Goal: Task Accomplishment & Management: Manage account settings

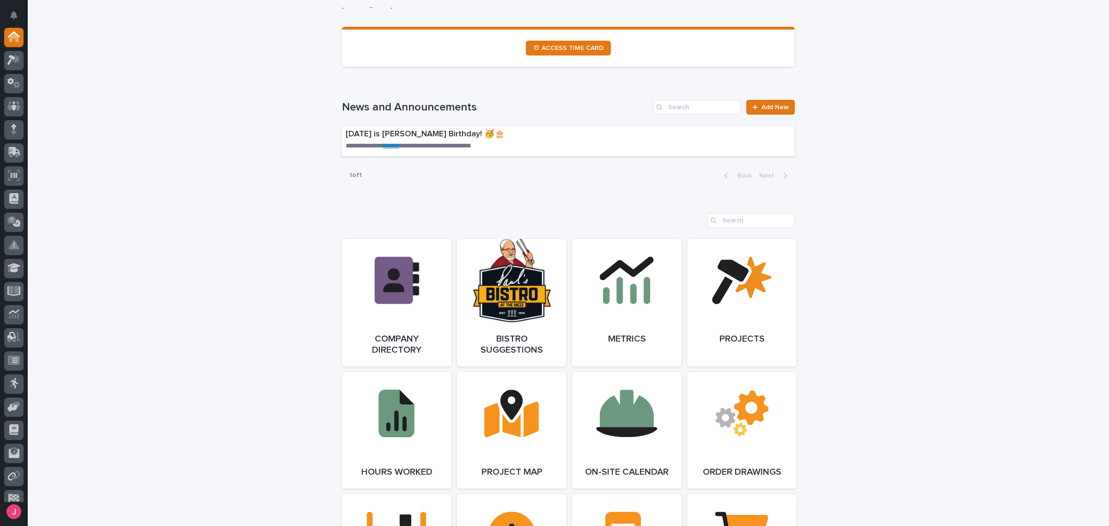
scroll to position [347, 0]
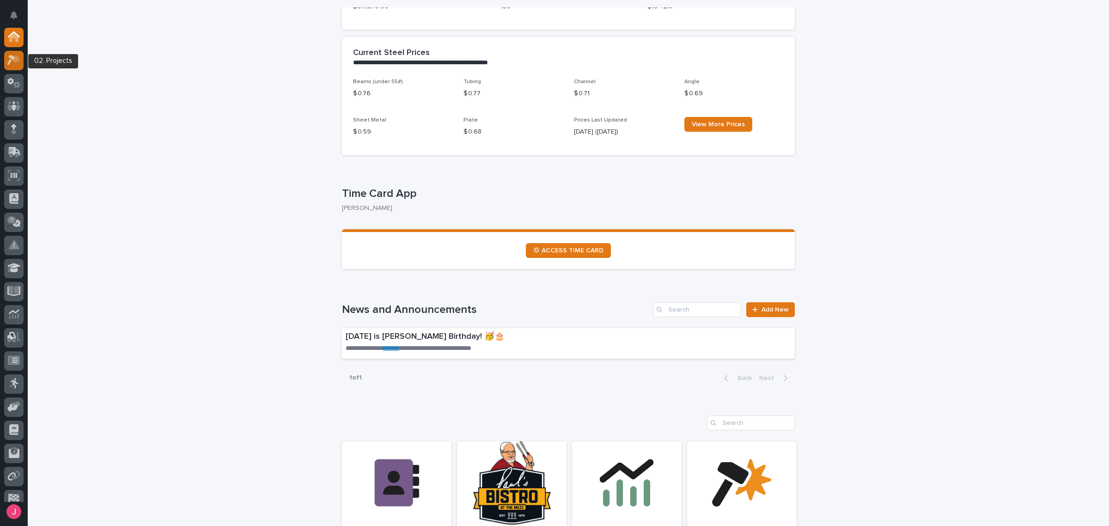
click at [11, 60] on icon at bounding box center [11, 60] width 8 height 10
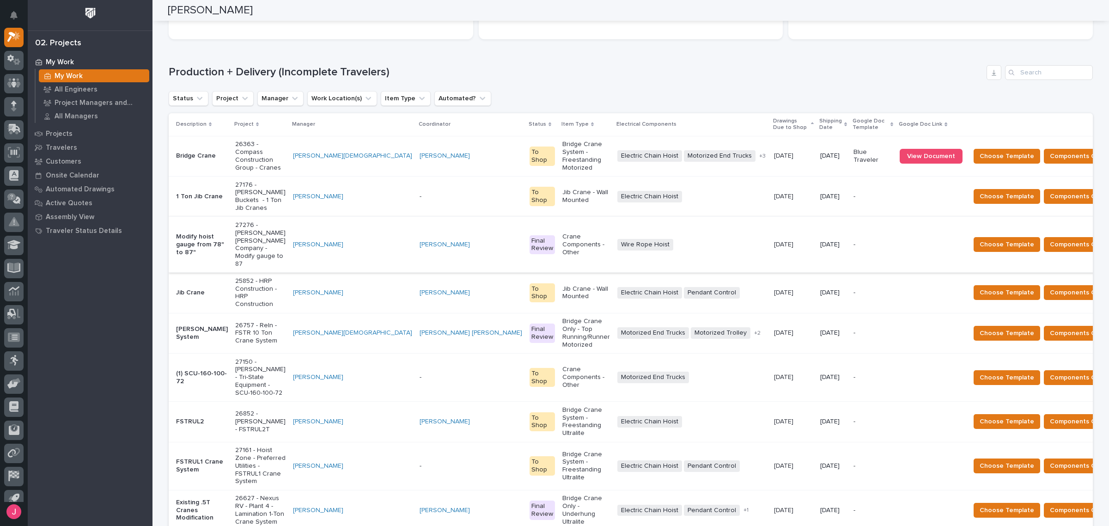
scroll to position [116, 0]
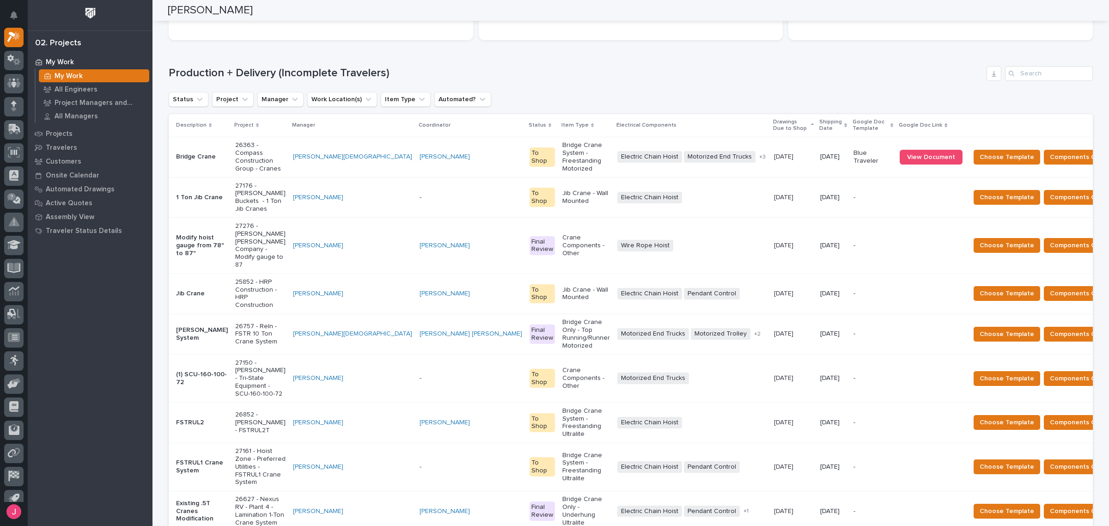
click at [562, 230] on div "Crane Components - Other" at bounding box center [586, 245] width 48 height 30
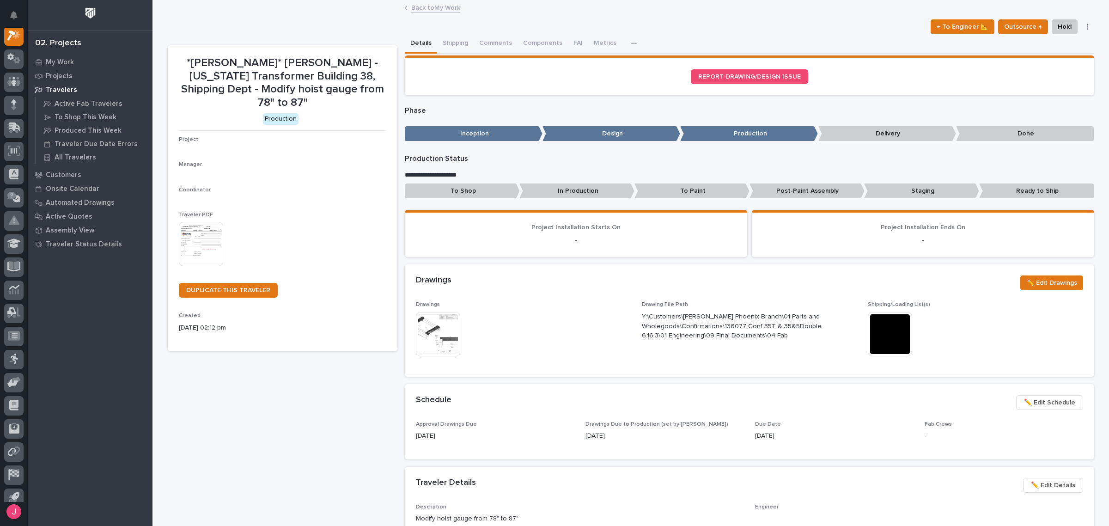
scroll to position [23, 0]
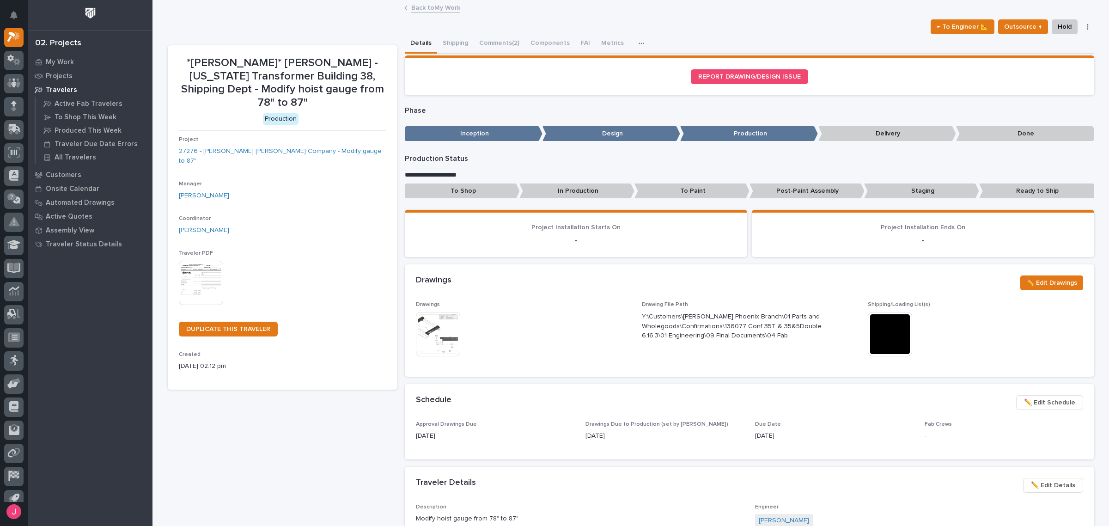
click at [435, 329] on img at bounding box center [438, 334] width 44 height 44
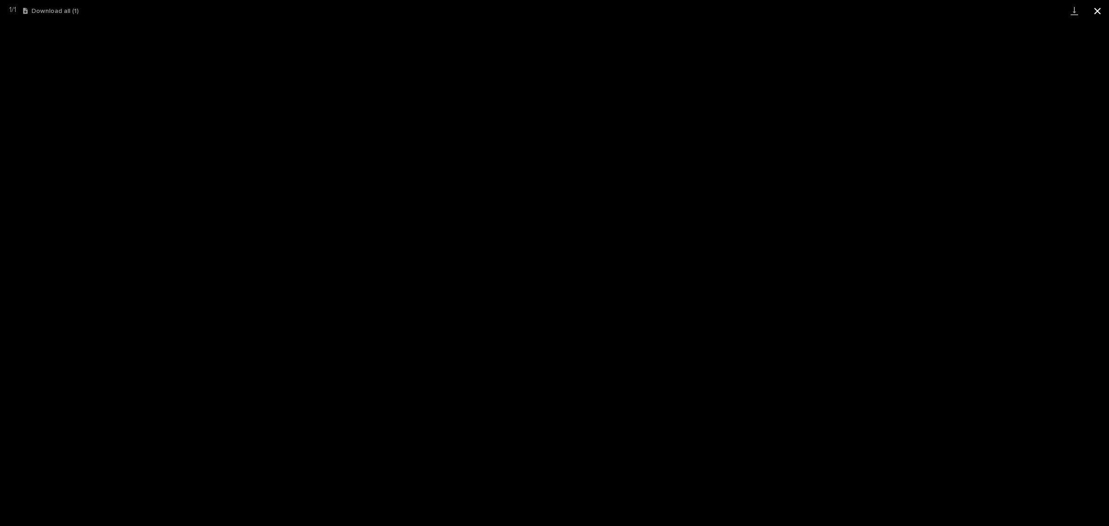
click at [1098, 13] on button "Close gallery" at bounding box center [1097, 11] width 23 height 22
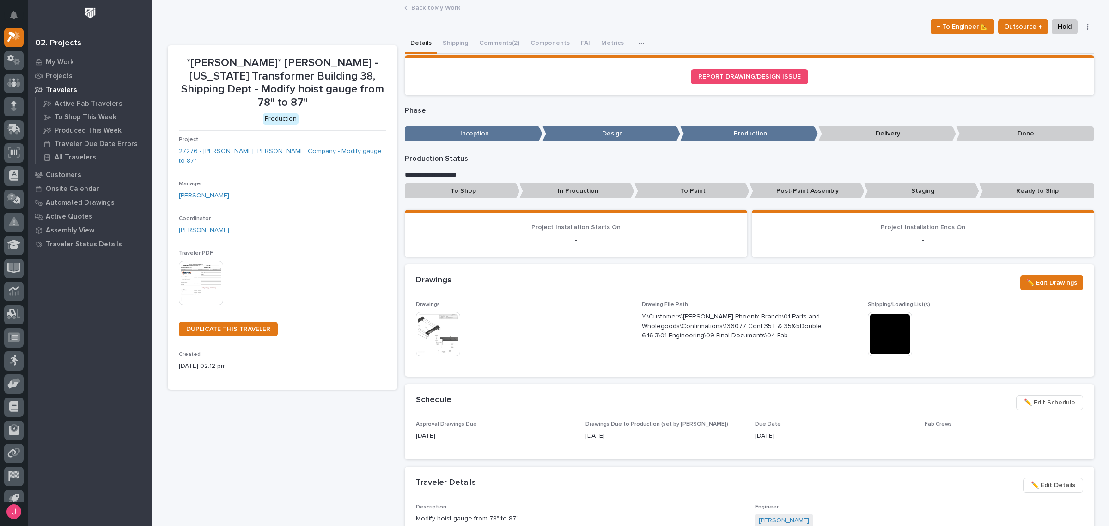
click at [895, 327] on img at bounding box center [890, 334] width 44 height 44
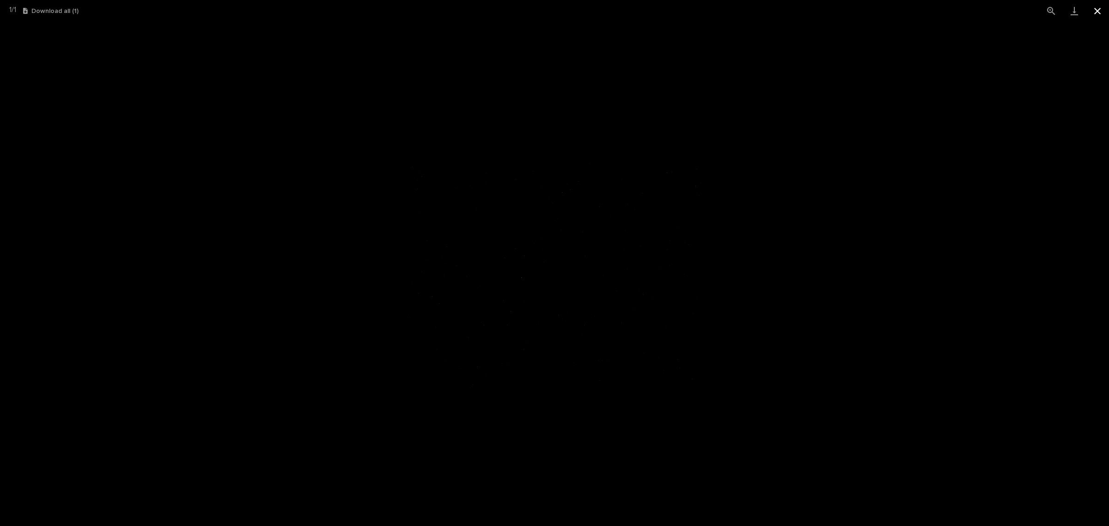
click at [1100, 12] on button "Close gallery" at bounding box center [1097, 11] width 23 height 22
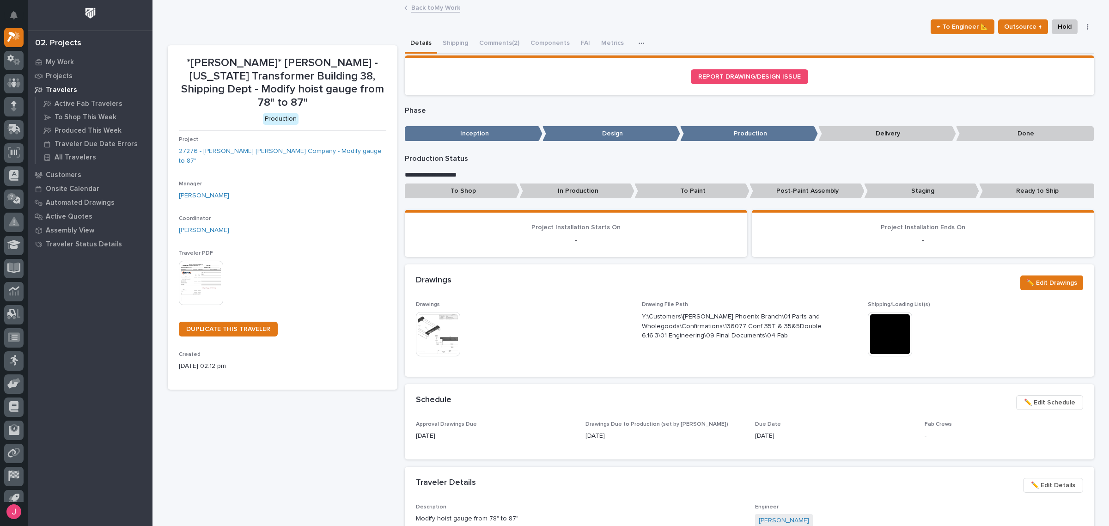
drag, startPoint x: 496, startPoint y: 259, endPoint x: 500, endPoint y: 255, distance: 5.9
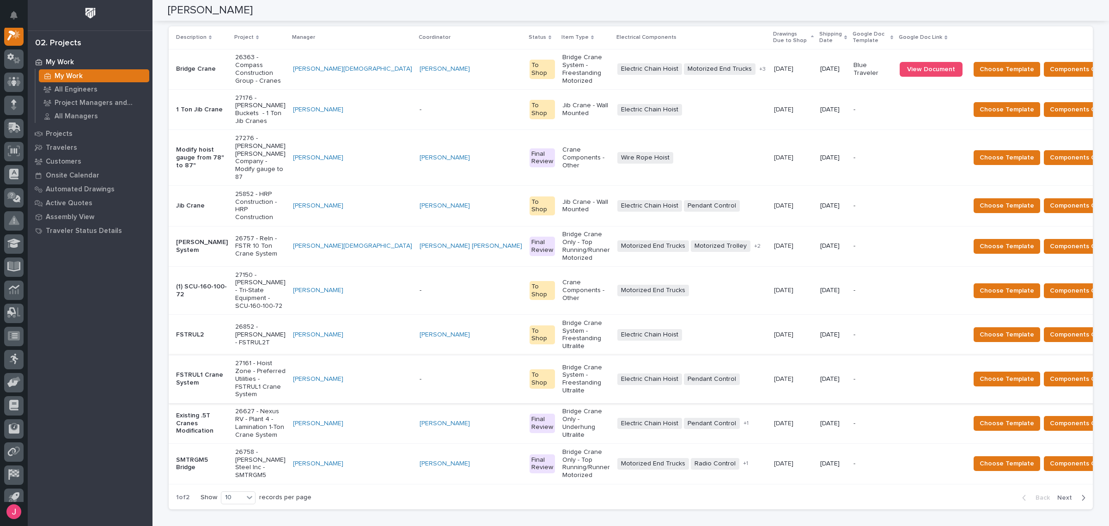
scroll to position [231, 0]
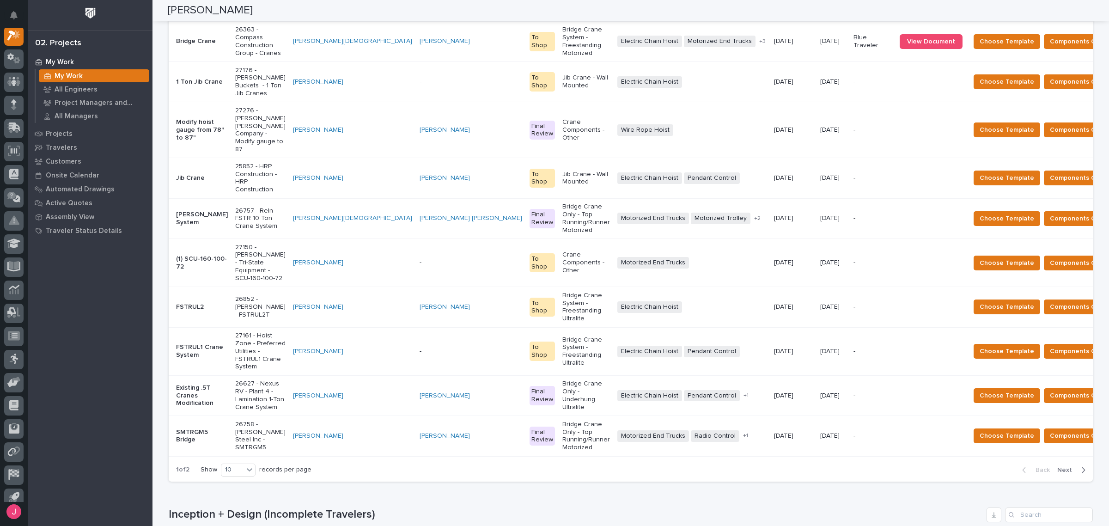
click at [1058, 466] on span "Next" at bounding box center [1067, 470] width 20 height 8
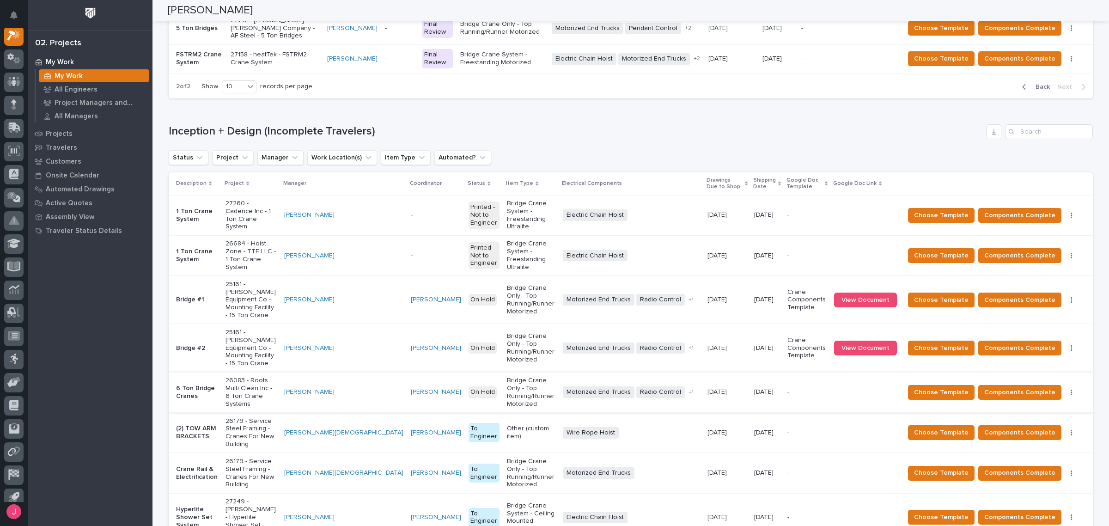
scroll to position [42, 0]
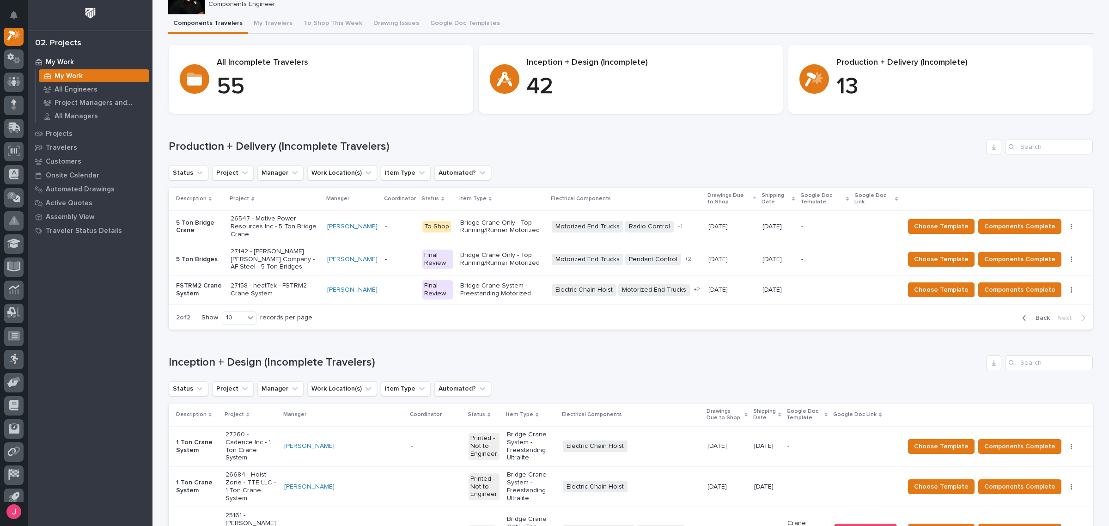
click at [1030, 314] on span "Back" at bounding box center [1040, 318] width 20 height 8
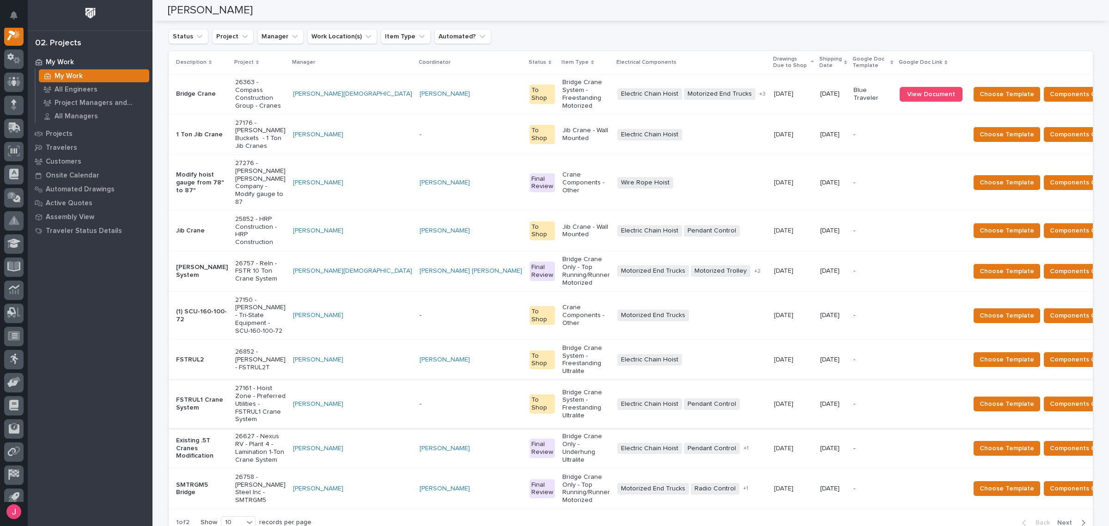
scroll to position [158, 0]
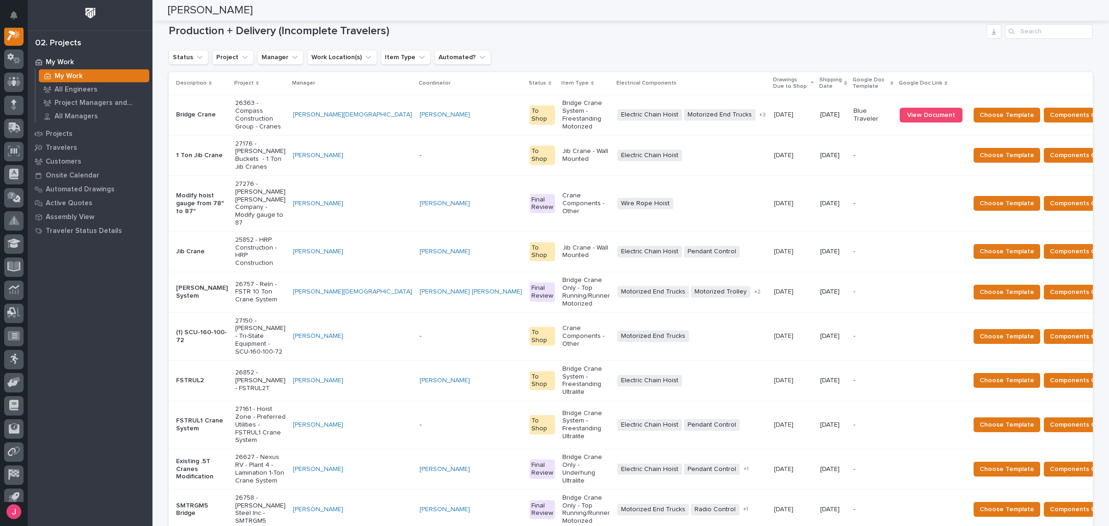
click at [235, 465] on div "30" at bounding box center [235, 462] width 34 height 11
click at [638, 24] on h1 "Production + Delivery (Incomplete Travelers)" at bounding box center [576, 30] width 814 height 13
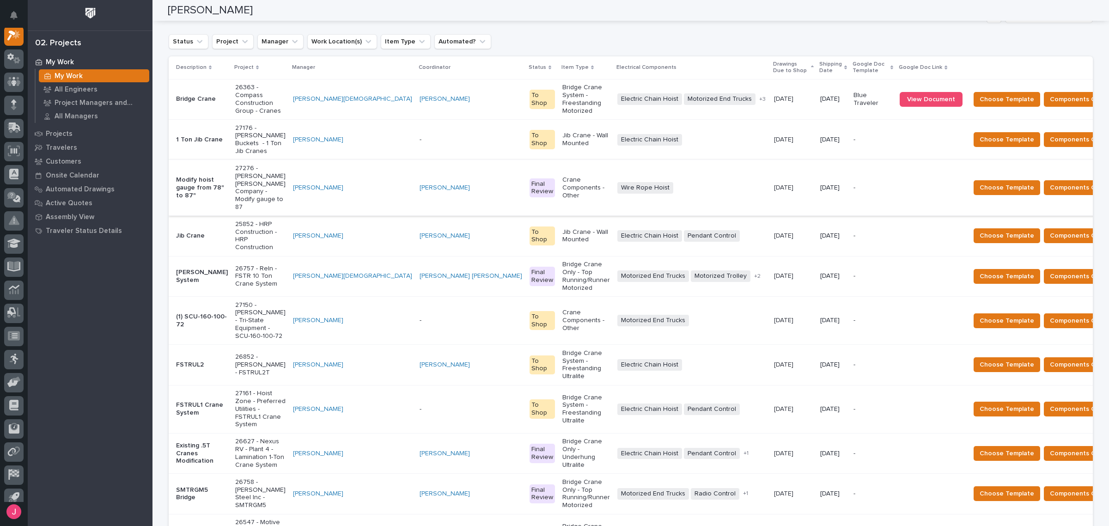
scroll to position [116, 0]
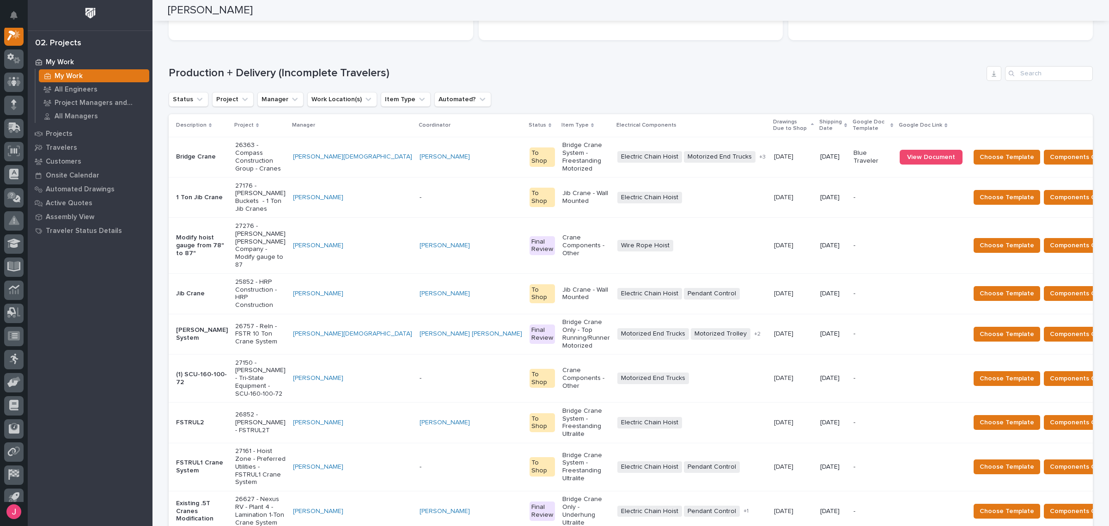
click at [659, 103] on div "Status Project Manager Work Location(s) Item Type Automated?" at bounding box center [631, 99] width 924 height 15
drag, startPoint x: 767, startPoint y: 110, endPoint x: 777, endPoint y: 118, distance: 12.8
click at [770, 108] on div "Production + Delivery (Incomplete Travelers) Status Project Manager Work Locati…" at bounding box center [631, 403] width 924 height 675
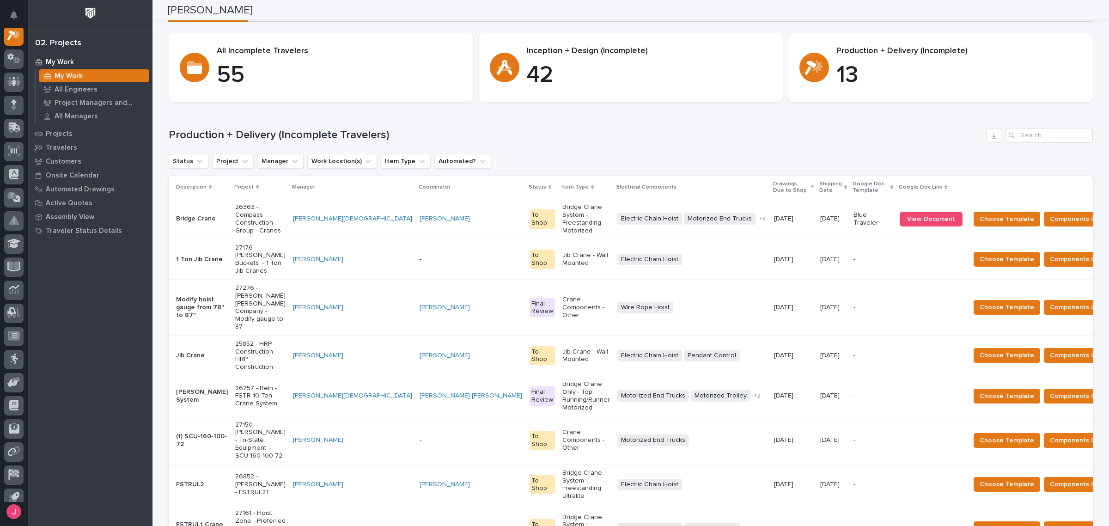
scroll to position [0, 0]
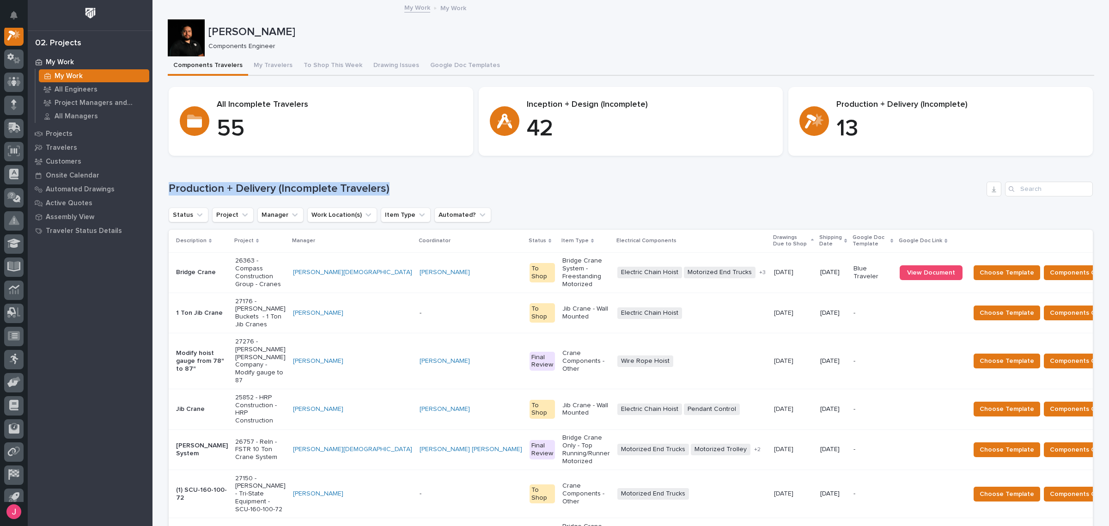
drag, startPoint x: 386, startPoint y: 188, endPoint x: 163, endPoint y: 189, distance: 223.7
click at [434, 190] on h1 "Production + Delivery (Incomplete Travelers)" at bounding box center [576, 188] width 814 height 13
drag, startPoint x: 332, startPoint y: 188, endPoint x: 365, endPoint y: 187, distance: 33.3
click at [359, 187] on h1 "Production + Delivery (Incomplete Travelers)" at bounding box center [576, 188] width 814 height 13
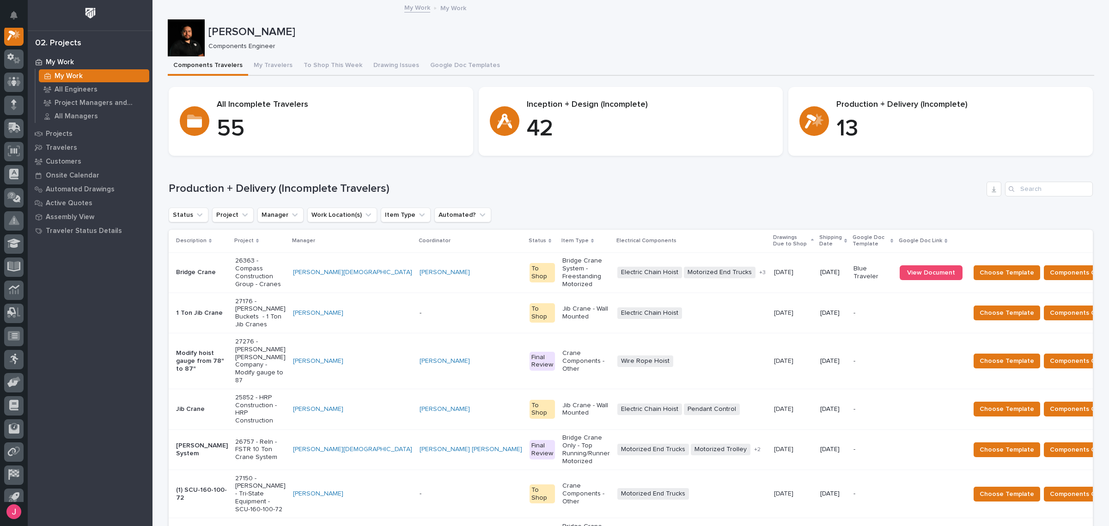
click at [389, 187] on h1 "Production + Delivery (Incomplete Travelers)" at bounding box center [576, 188] width 814 height 13
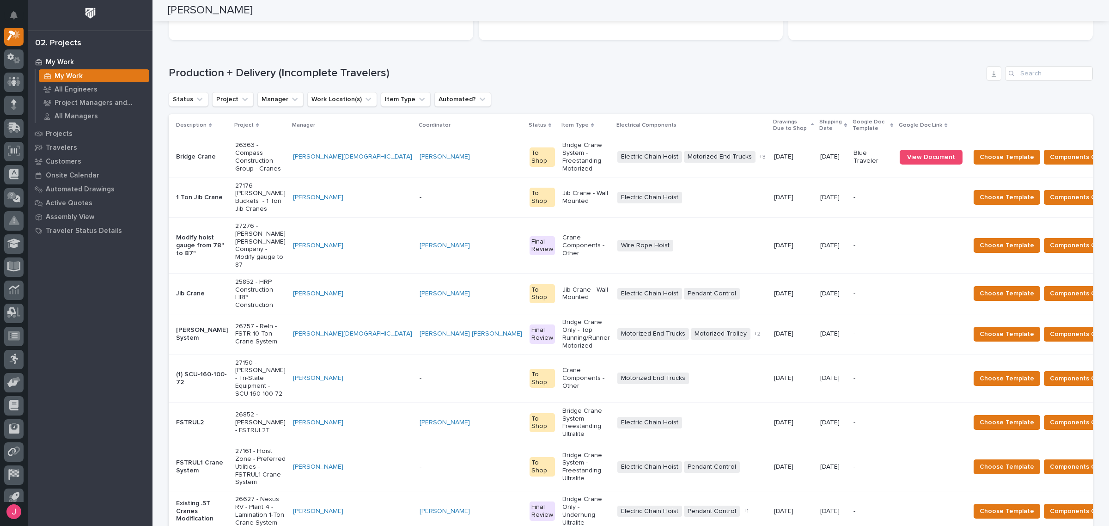
click at [758, 75] on h1 "Production + Delivery (Incomplete Travelers)" at bounding box center [576, 73] width 814 height 13
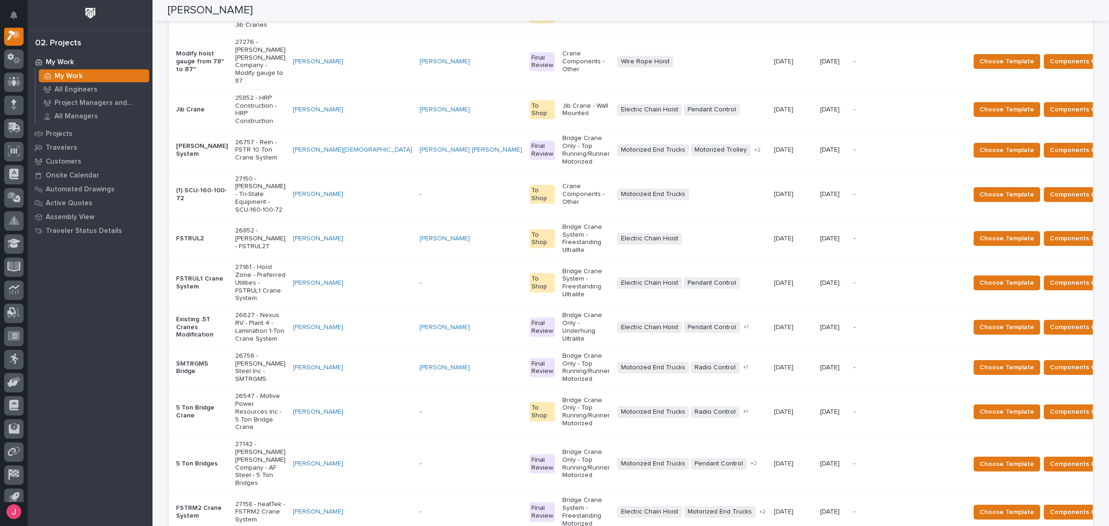
scroll to position [289, 0]
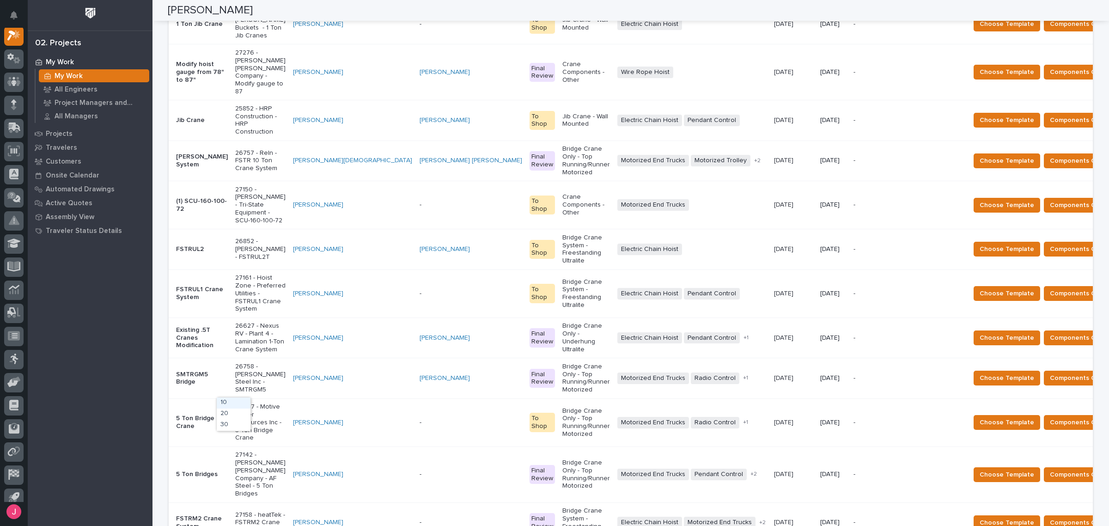
drag, startPoint x: 237, startPoint y: 419, endPoint x: 237, endPoint y: 424, distance: 4.6
click at [237, 421] on div "30" at bounding box center [234, 425] width 34 height 11
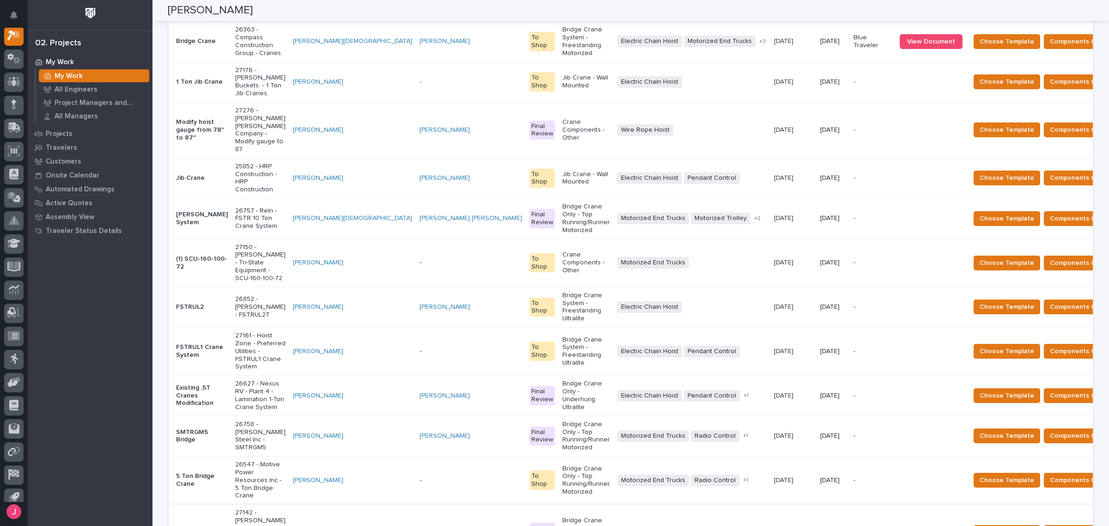
scroll to position [173, 0]
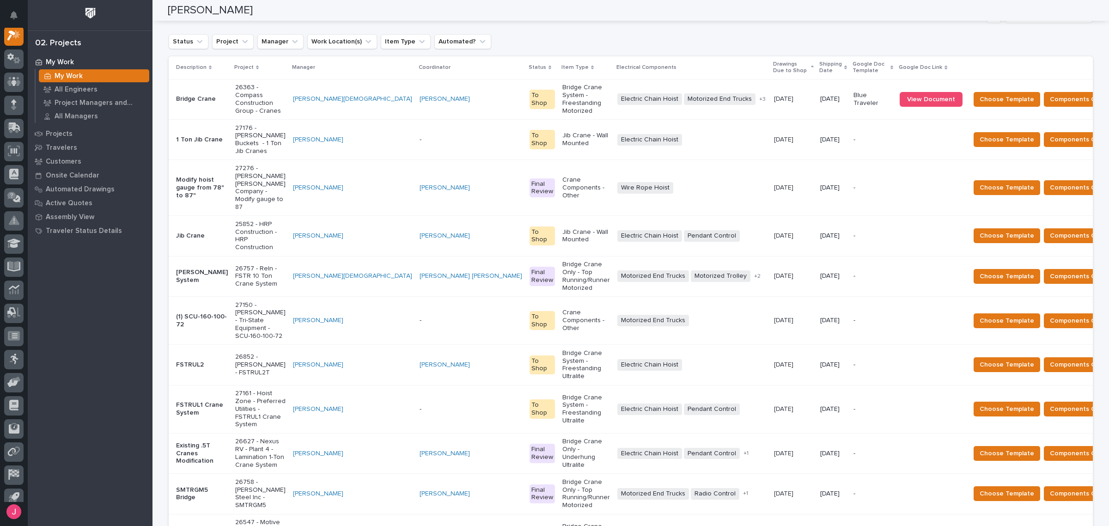
click at [819, 70] on p "Shipping Date" at bounding box center [830, 67] width 23 height 17
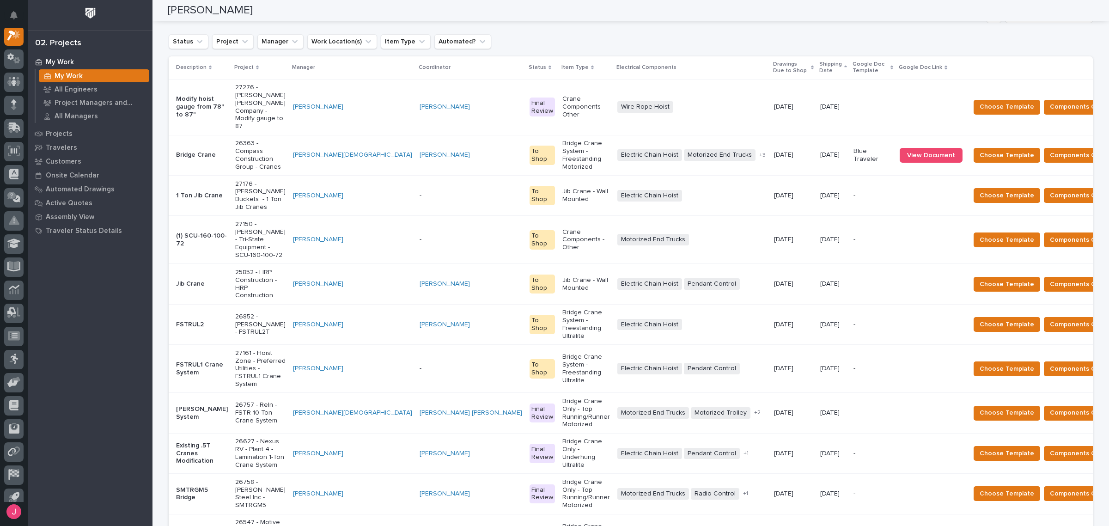
click at [766, 36] on div "Status Project Manager Work Location(s) Item Type Automated?" at bounding box center [631, 41] width 924 height 15
click at [777, 39] on div "Status Project Manager Work Location(s) Item Type Automated?" at bounding box center [631, 41] width 924 height 15
click at [658, 234] on div "Motorized End Trucks + 0" at bounding box center [691, 240] width 149 height 12
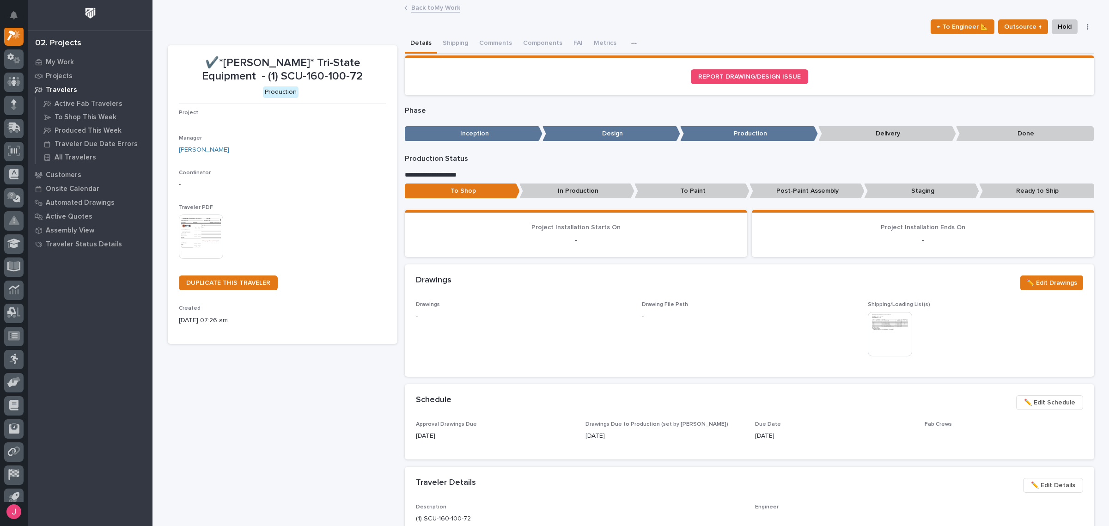
scroll to position [23, 0]
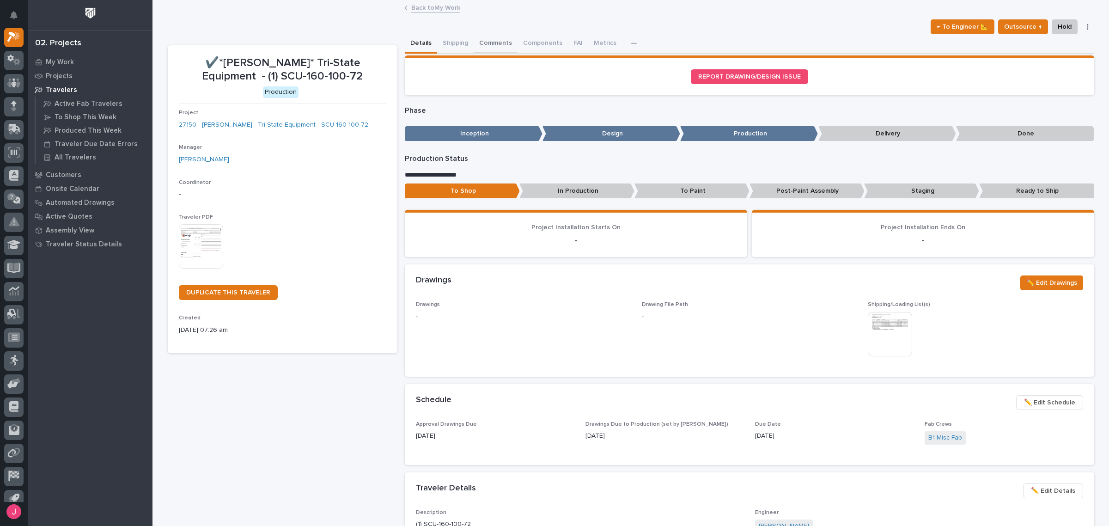
click at [486, 45] on button "Comments" at bounding box center [496, 43] width 44 height 19
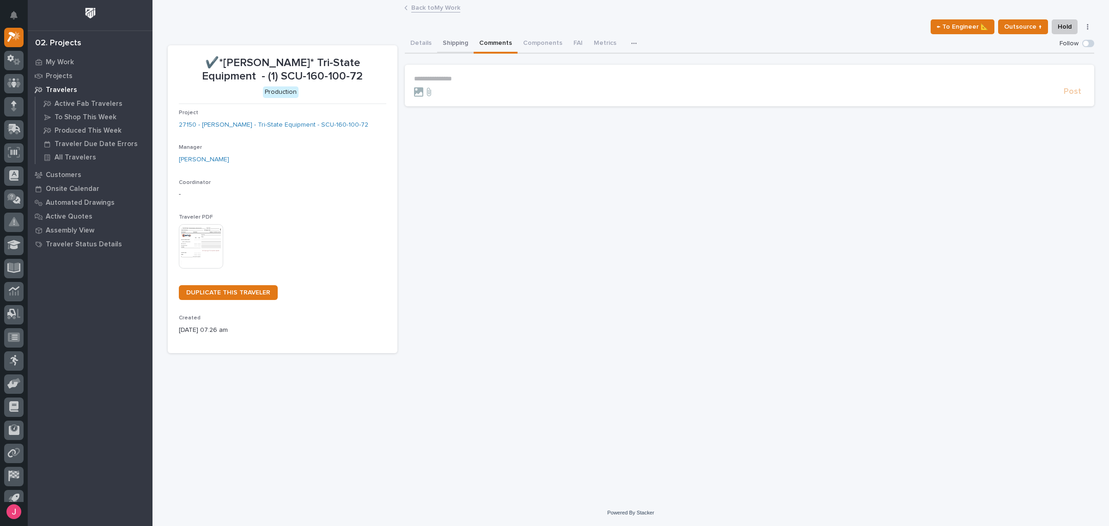
click at [446, 46] on button "Shipping" at bounding box center [455, 43] width 37 height 19
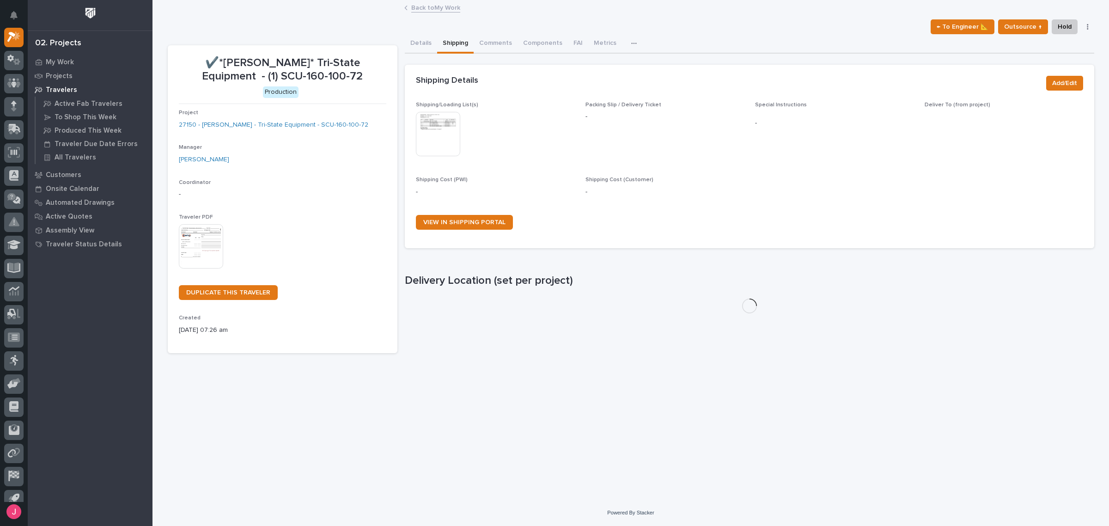
click at [440, 135] on img at bounding box center [438, 134] width 44 height 44
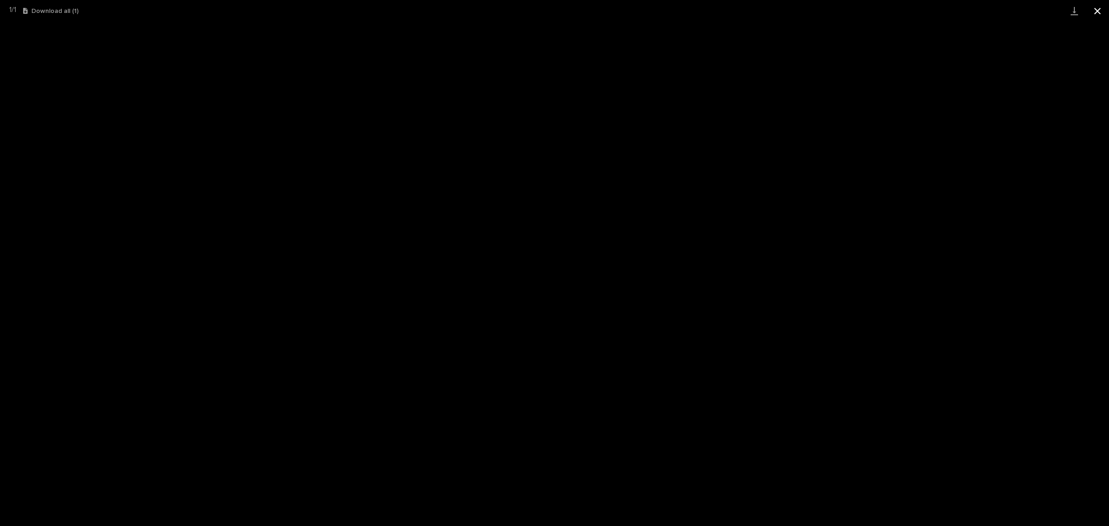
click at [1098, 9] on button "Close gallery" at bounding box center [1097, 11] width 23 height 22
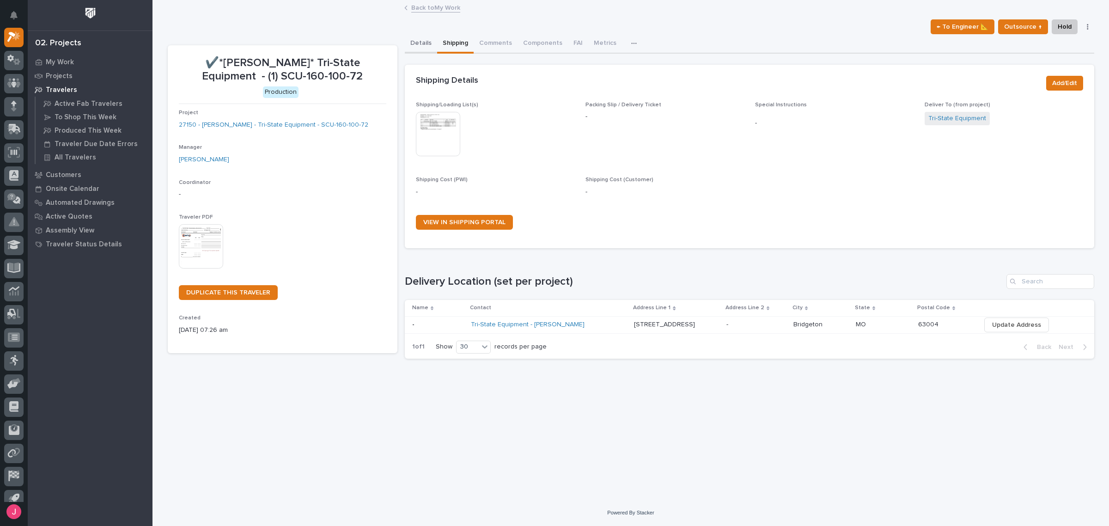
click at [426, 42] on button "Details" at bounding box center [421, 43] width 32 height 19
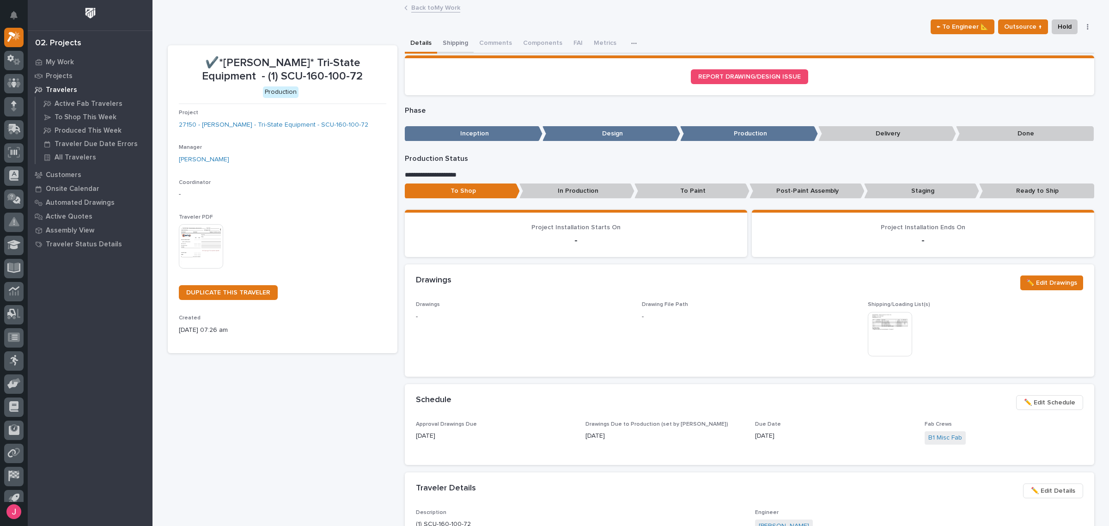
click at [443, 39] on button "Shipping" at bounding box center [455, 43] width 37 height 19
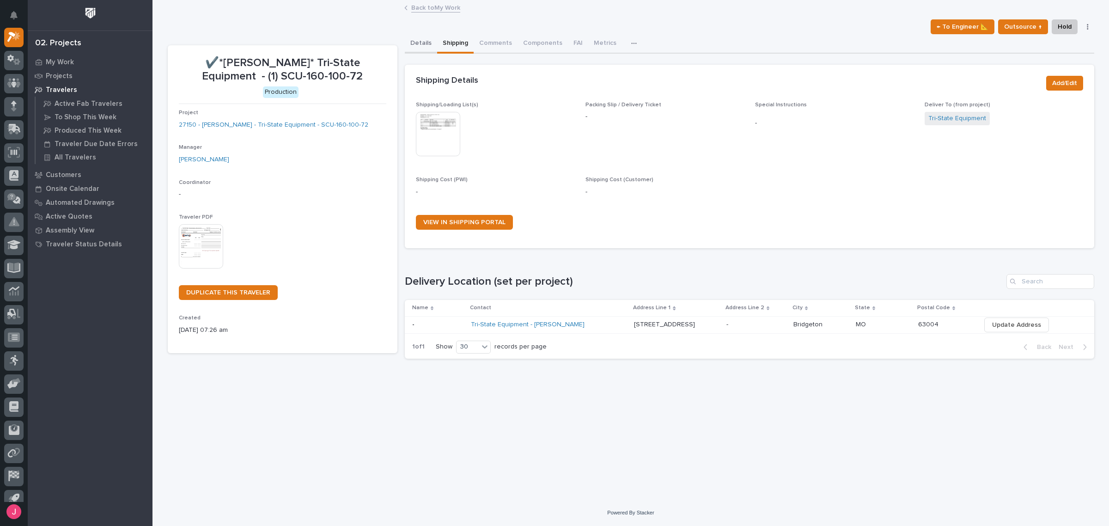
click at [417, 47] on button "Details" at bounding box center [421, 43] width 32 height 19
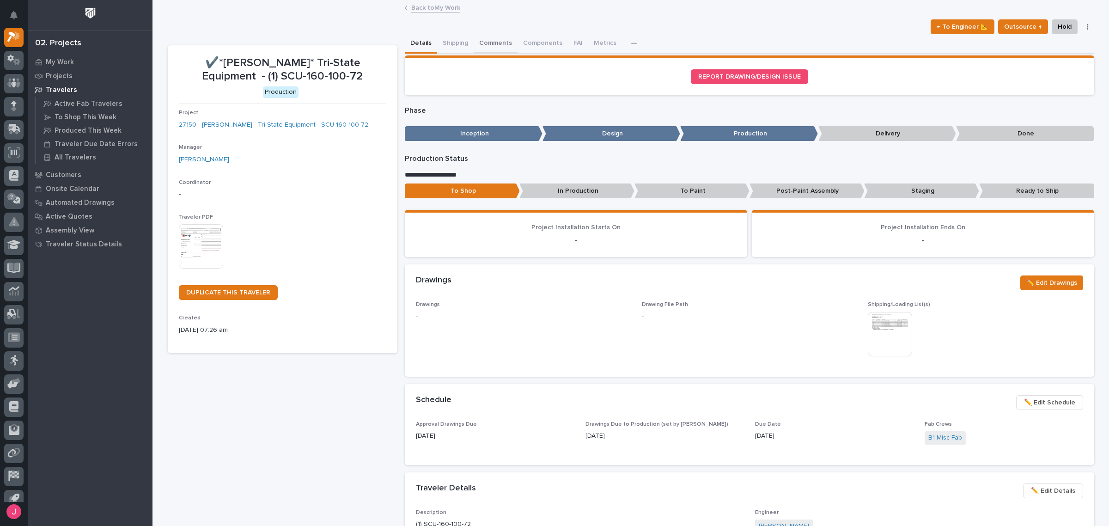
click at [490, 43] on button "Comments" at bounding box center [496, 43] width 44 height 19
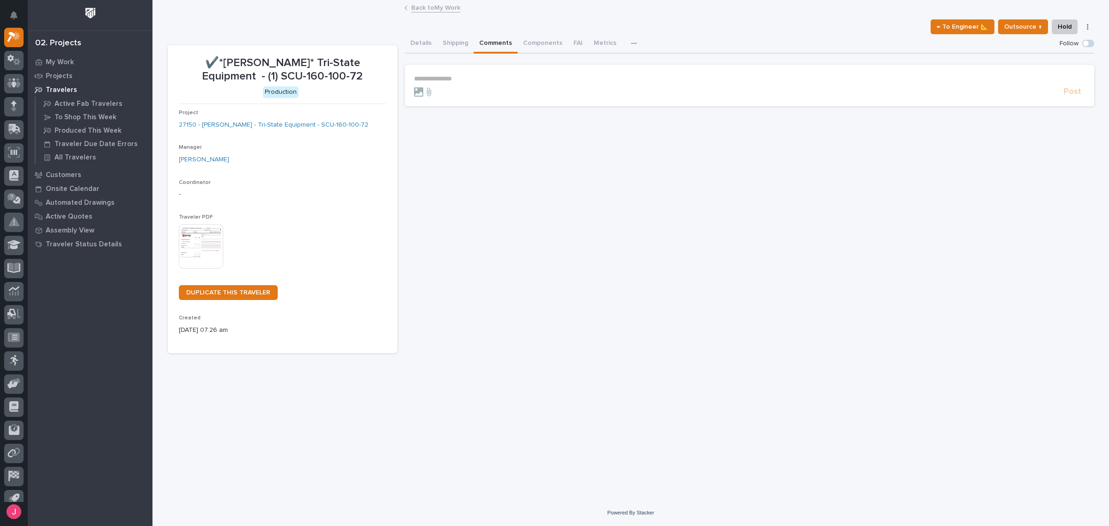
click at [430, 49] on button "Details" at bounding box center [421, 43] width 32 height 19
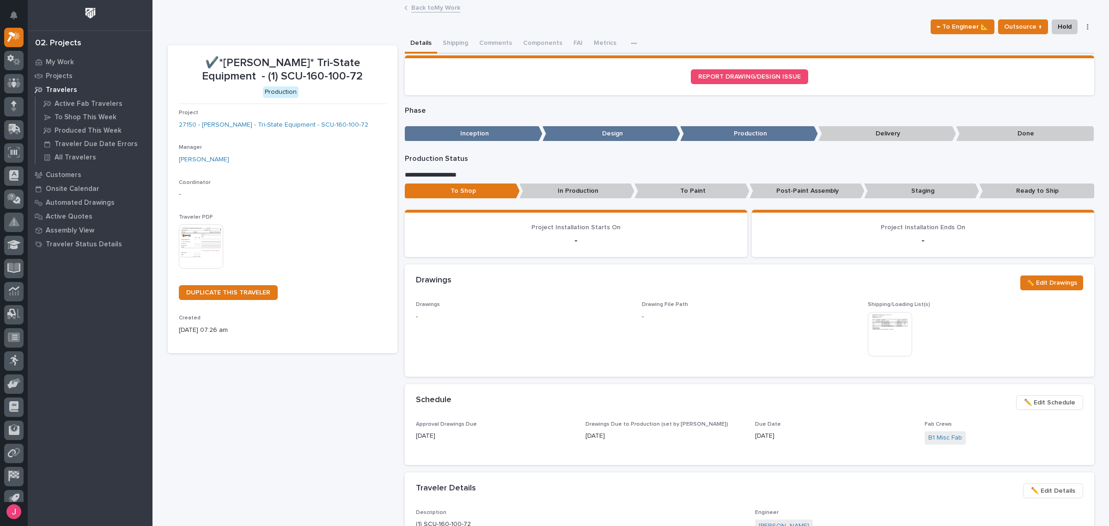
click at [202, 255] on img at bounding box center [201, 246] width 44 height 44
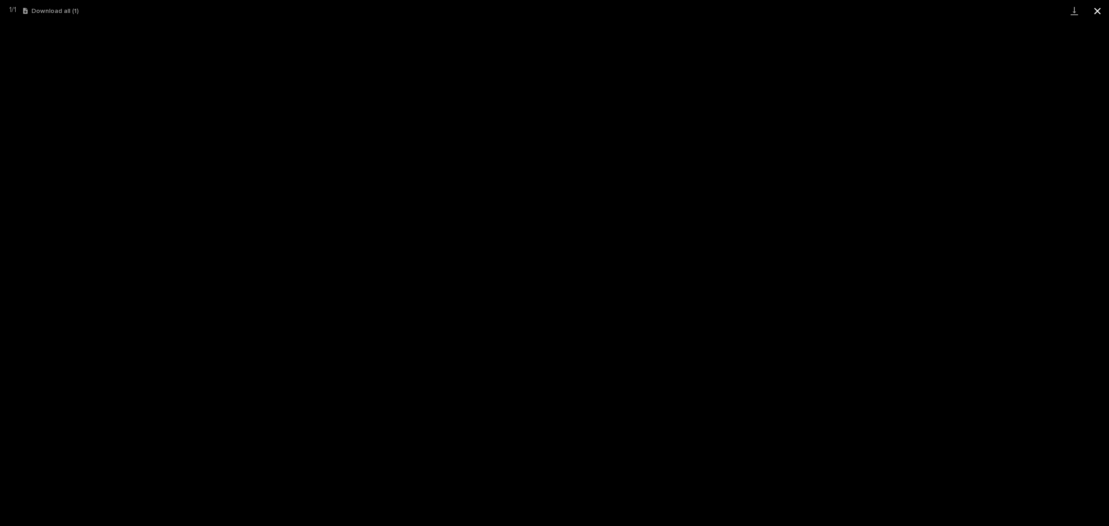
click at [1103, 7] on button "Close gallery" at bounding box center [1097, 11] width 23 height 22
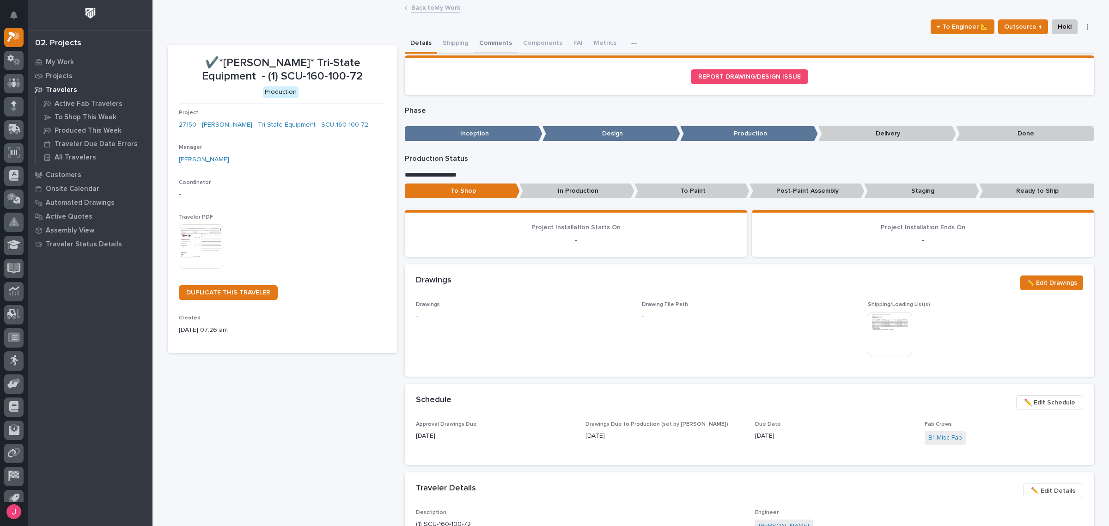
click at [489, 49] on button "Comments" at bounding box center [496, 43] width 44 height 19
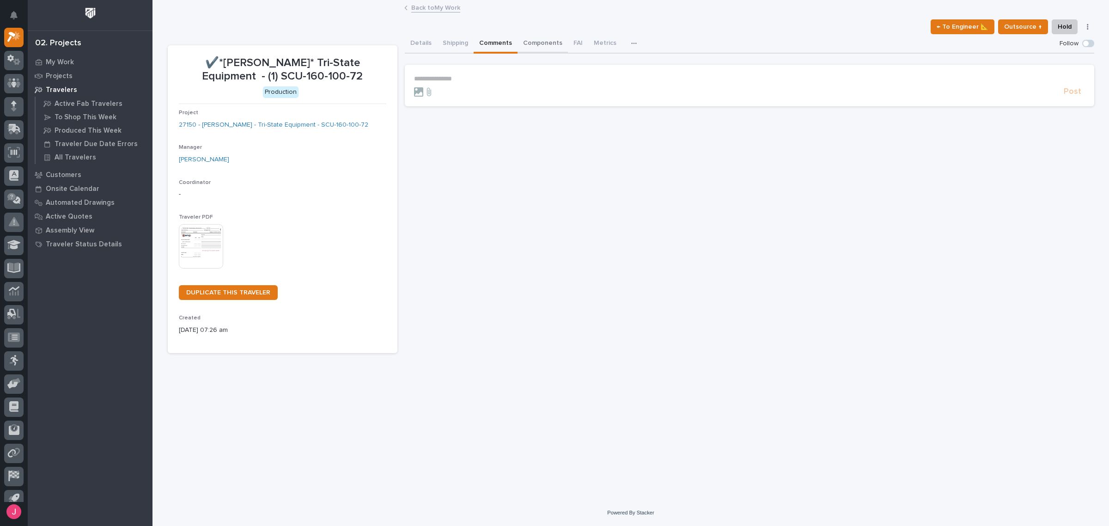
click at [528, 45] on button "Components" at bounding box center [543, 43] width 50 height 19
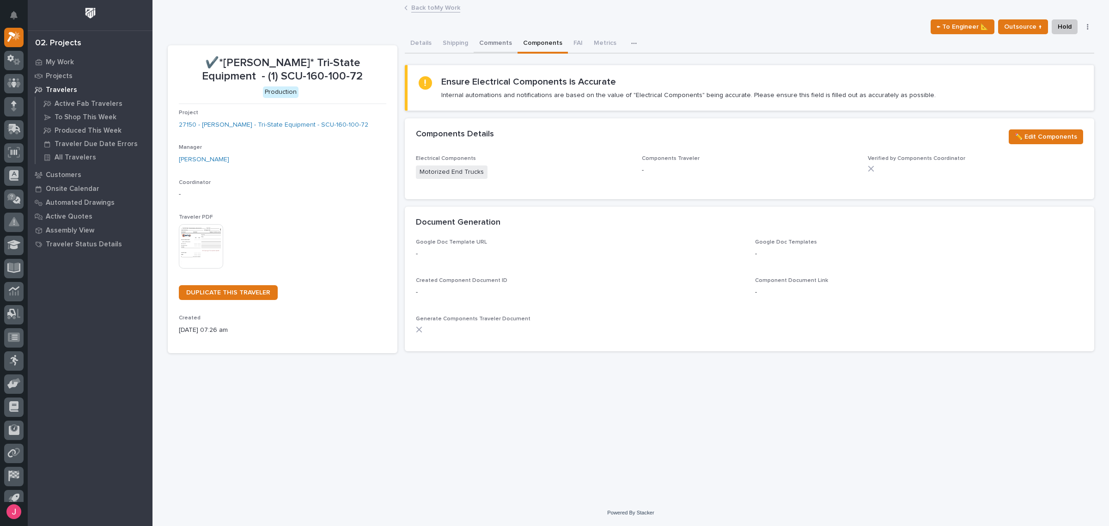
click at [500, 45] on button "Comments" at bounding box center [496, 43] width 44 height 19
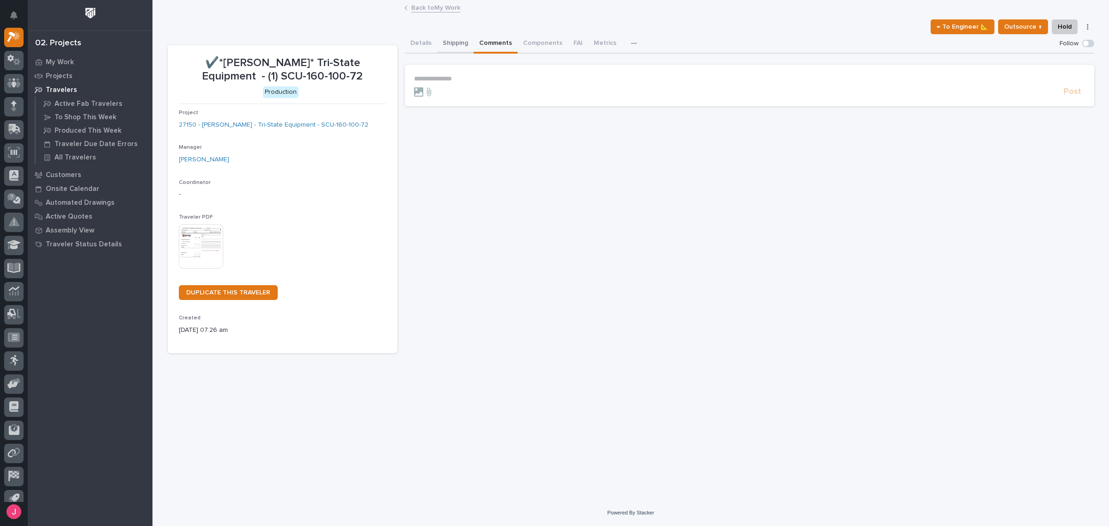
click at [450, 46] on button "Shipping" at bounding box center [455, 43] width 37 height 19
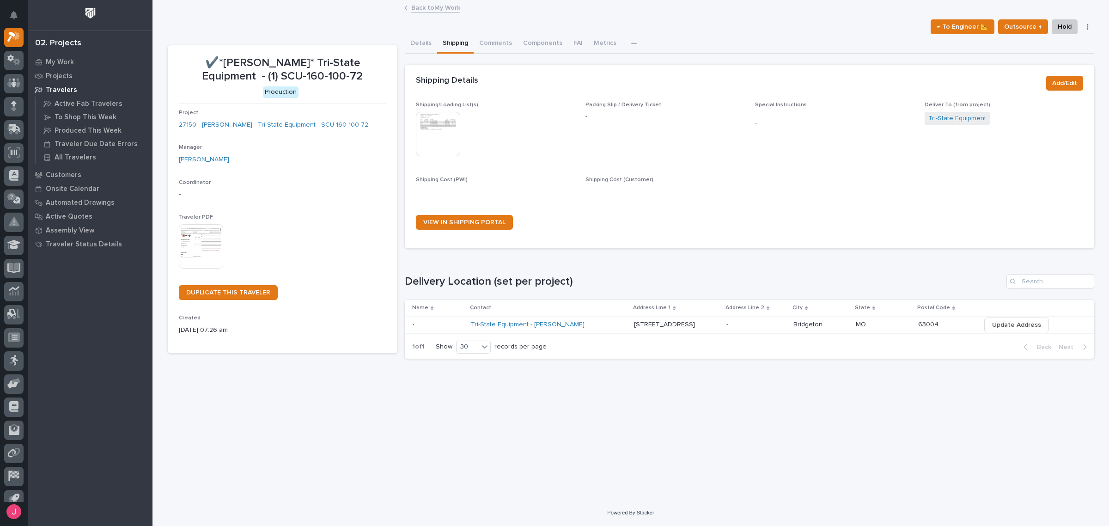
click at [438, 125] on img at bounding box center [438, 134] width 44 height 44
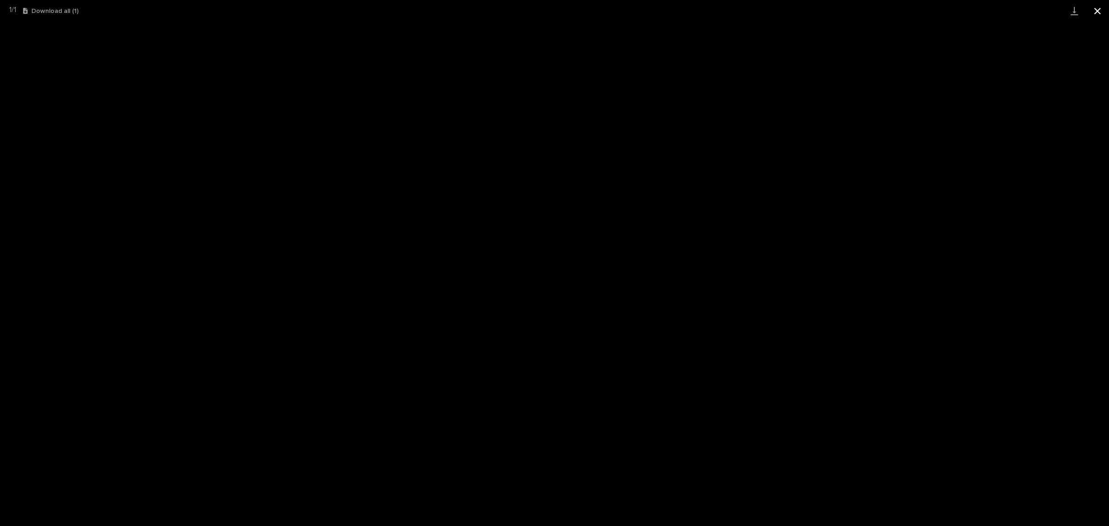
click at [1094, 12] on button "Close gallery" at bounding box center [1097, 11] width 23 height 22
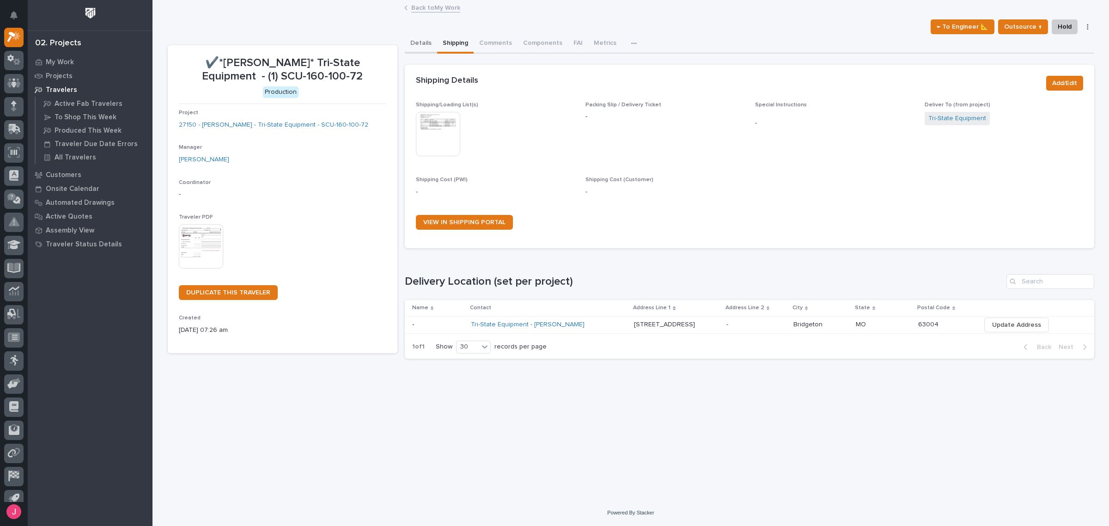
click at [419, 38] on button "Details" at bounding box center [421, 43] width 32 height 19
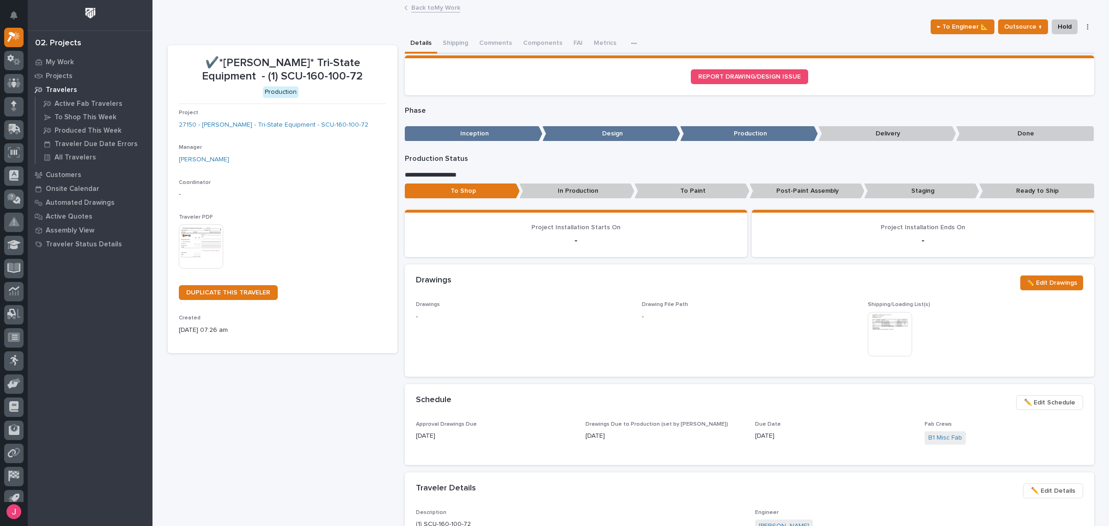
click at [184, 250] on img at bounding box center [201, 246] width 44 height 44
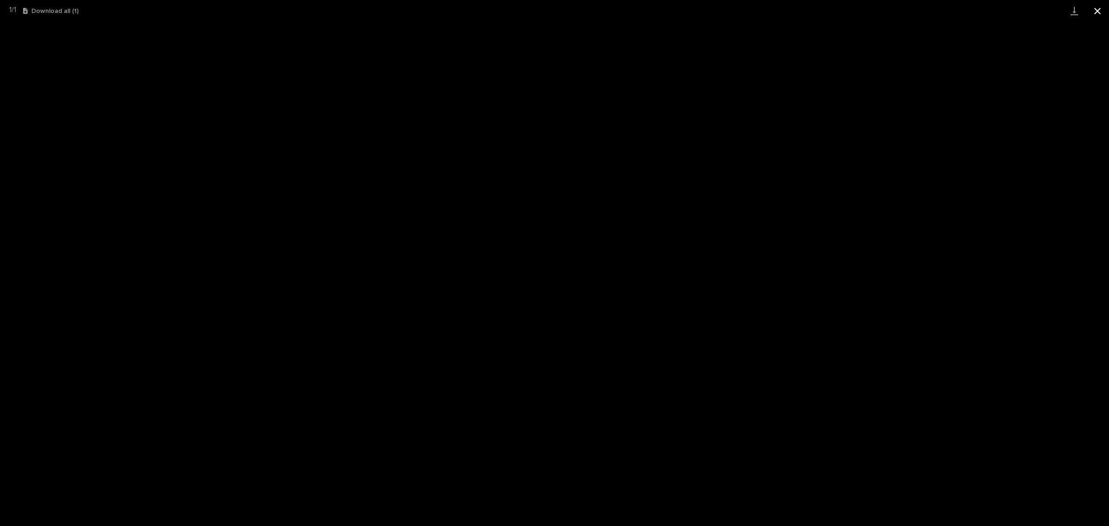
click at [1097, 8] on button "Close gallery" at bounding box center [1097, 11] width 23 height 22
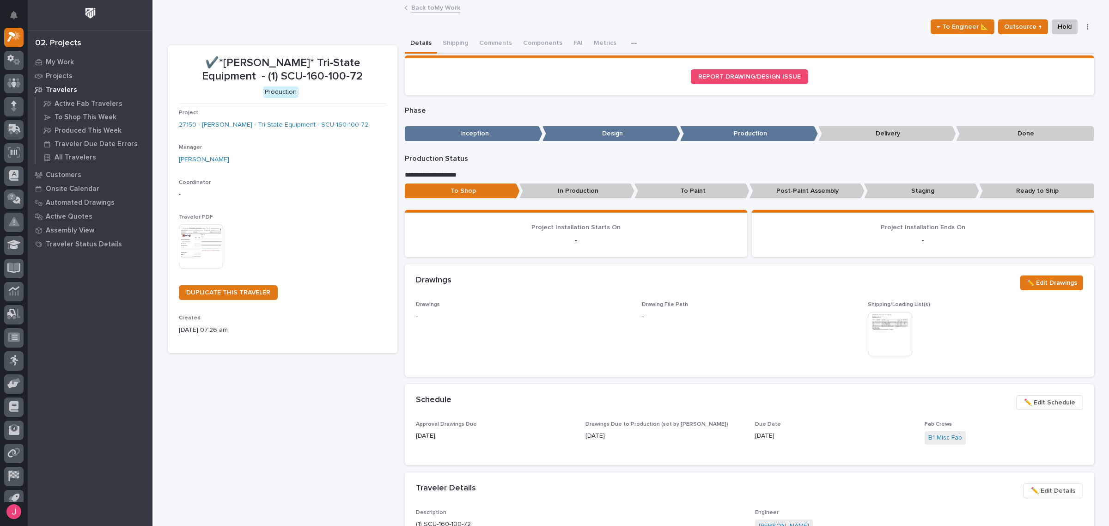
click at [433, 13] on div "Back to My Work" at bounding box center [631, 8] width 462 height 13
click at [435, 4] on link "Back to My Work" at bounding box center [435, 7] width 49 height 11
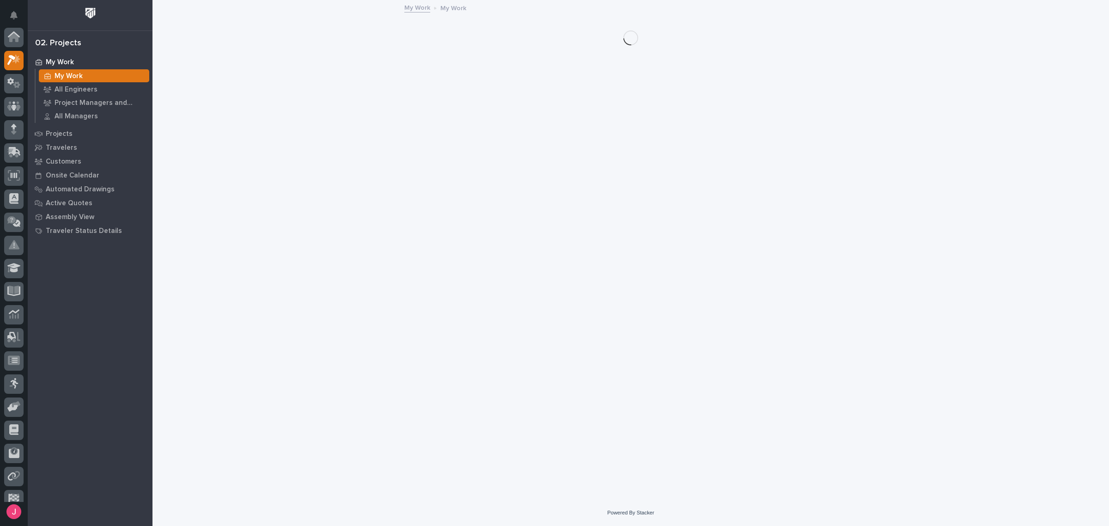
scroll to position [24, 0]
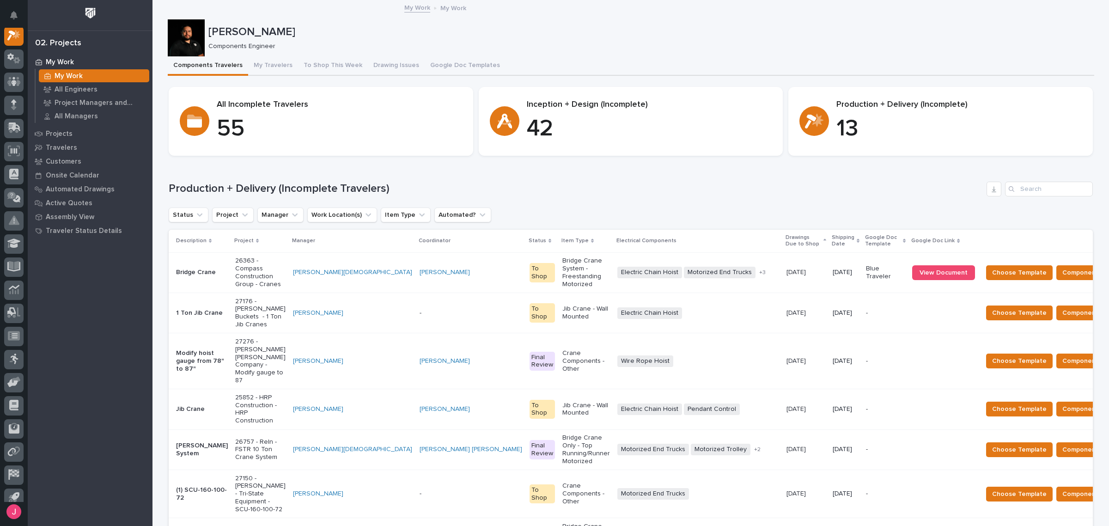
drag, startPoint x: 574, startPoint y: 173, endPoint x: 568, endPoint y: 163, distance: 11.6
click at [574, 174] on div "Loading... Saving… Production + Delivery (Incomplete Travelers) Status Project …" at bounding box center [631, 441] width 924 height 557
drag, startPoint x: 521, startPoint y: 100, endPoint x: 643, endPoint y: 106, distance: 122.1
click at [643, 105] on div "Inception + Design (Incomplete) 42" at bounding box center [631, 121] width 282 height 43
drag, startPoint x: 651, startPoint y: 109, endPoint x: 643, endPoint y: 147, distance: 39.1
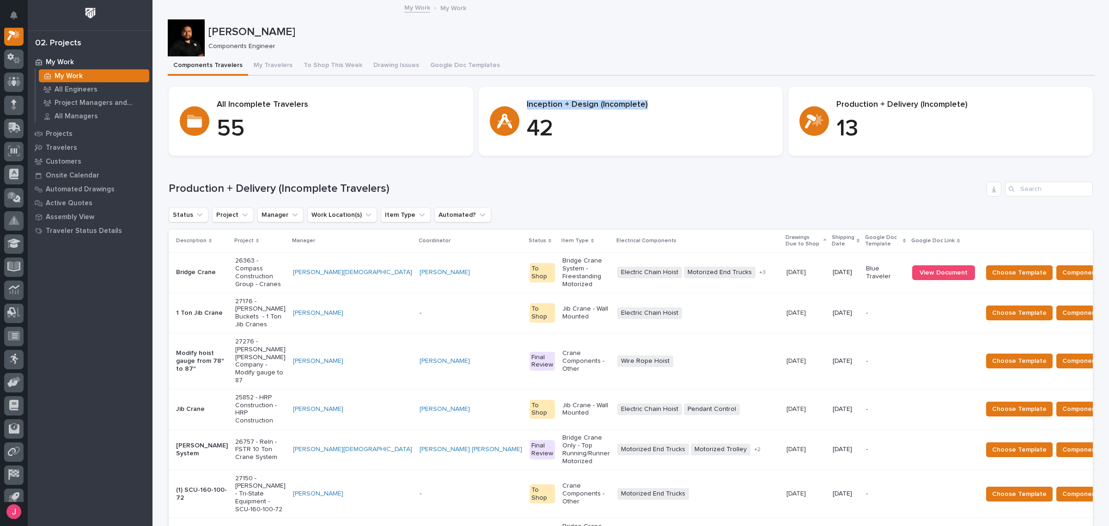
click at [651, 110] on div "Inception + Design (Incomplete) 42" at bounding box center [649, 121] width 245 height 43
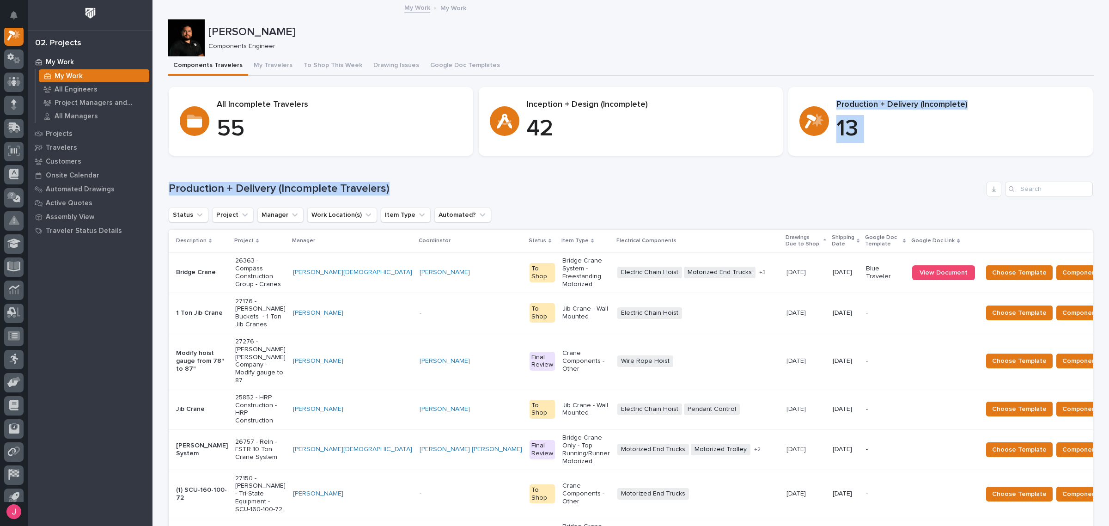
click at [852, 108] on p "Production + Delivery (Incomplete)" at bounding box center [958, 105] width 245 height 10
click at [847, 103] on p "Production + Delivery (Incomplete)" at bounding box center [958, 105] width 245 height 10
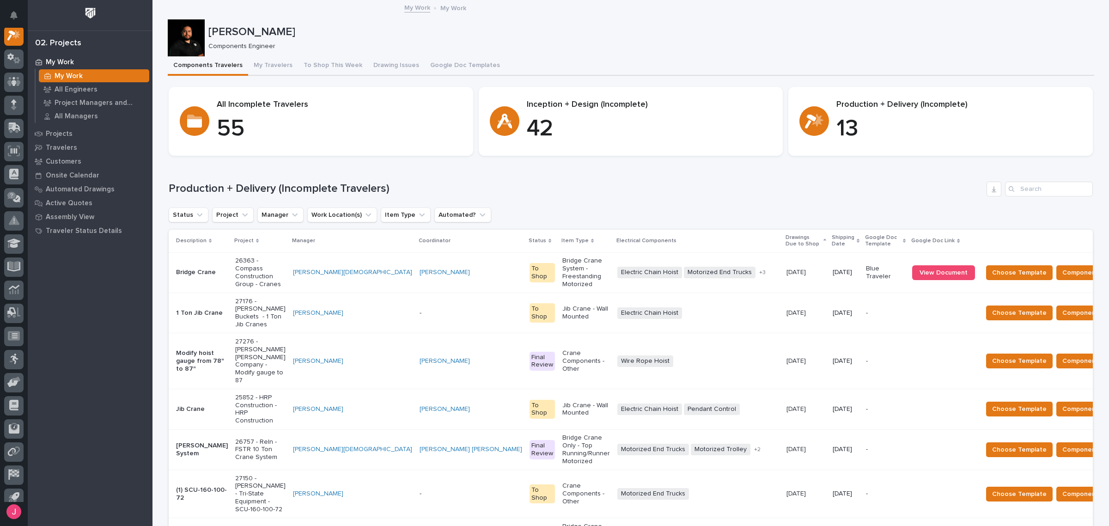
click at [879, 67] on div "Components Travelers My Travelers To Shop This Week Drawing Issues Google Doc T…" at bounding box center [631, 65] width 927 height 19
click at [514, 32] on p "[PERSON_NAME]" at bounding box center [649, 31] width 882 height 13
drag, startPoint x: 524, startPoint y: 99, endPoint x: 641, endPoint y: 99, distance: 116.5
click at [641, 100] on p "Inception + Design (Incomplete)" at bounding box center [649, 105] width 245 height 10
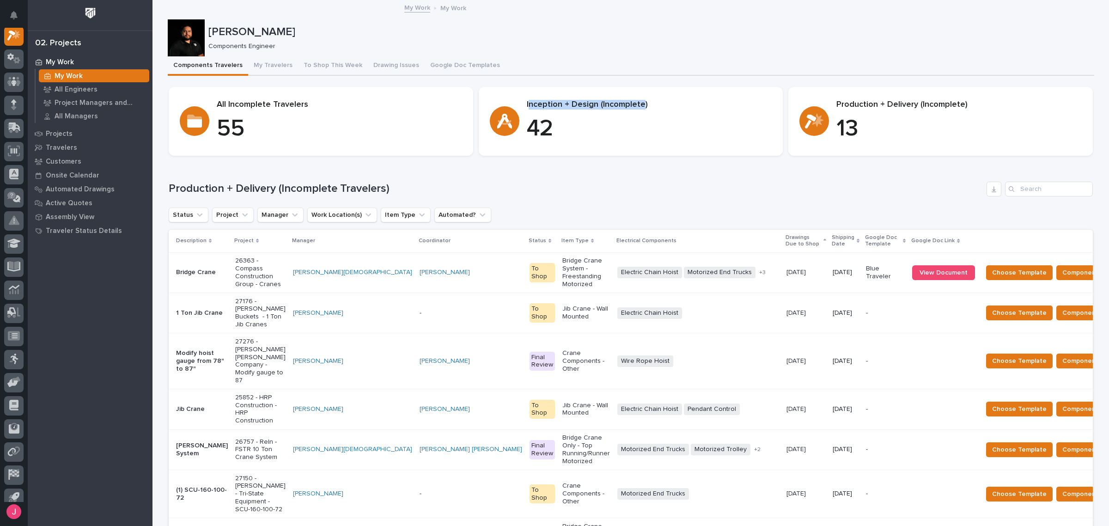
drag, startPoint x: 525, startPoint y: 102, endPoint x: 638, endPoint y: 100, distance: 112.8
click at [638, 100] on p "Inception + Design (Incomplete)" at bounding box center [649, 105] width 245 height 10
click at [640, 104] on p "Inception + Design (Incomplete)" at bounding box center [649, 105] width 245 height 10
drag, startPoint x: 525, startPoint y: 103, endPoint x: 623, endPoint y: 112, distance: 98.0
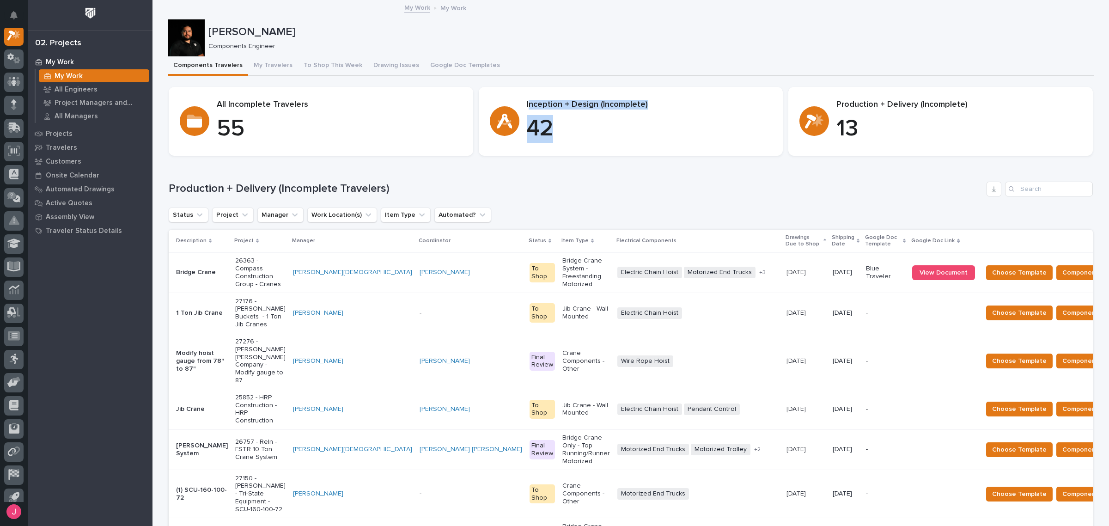
click at [617, 113] on div "Inception + Design (Incomplete) 42" at bounding box center [649, 121] width 245 height 43
click at [624, 112] on div "Inception + Design (Incomplete) 42" at bounding box center [649, 121] width 245 height 43
click at [626, 107] on p "Inception + Design (Incomplete)" at bounding box center [649, 105] width 245 height 10
drag, startPoint x: 588, startPoint y: 26, endPoint x: 594, endPoint y: 24, distance: 6.4
click at [594, 24] on div "[PERSON_NAME]" at bounding box center [649, 31] width 882 height 15
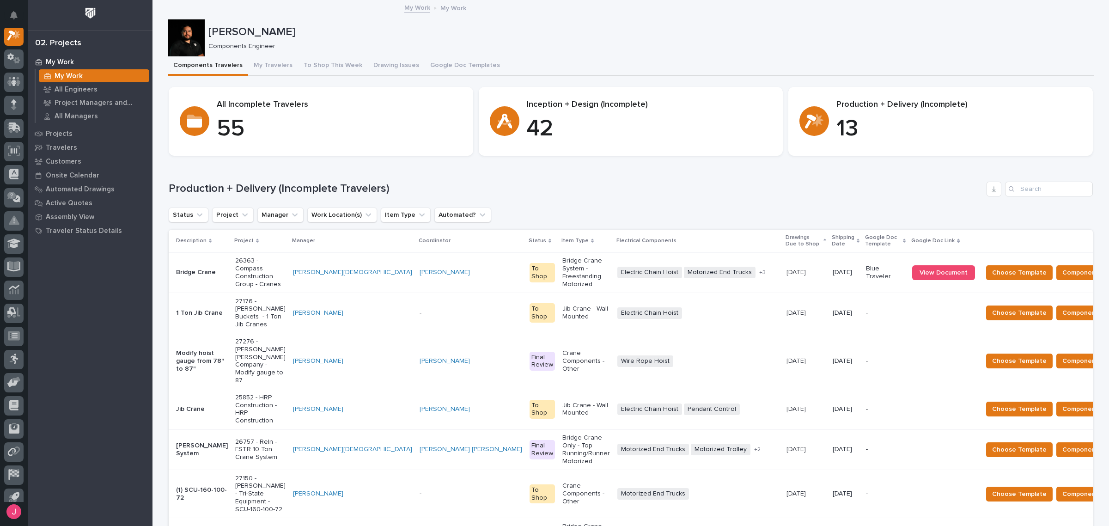
click at [595, 51] on div "[PERSON_NAME] Components Engineer" at bounding box center [631, 37] width 927 height 37
click at [666, 208] on div "Status Project Manager Work Location(s) Item Type Automated?" at bounding box center [631, 214] width 924 height 15
drag, startPoint x: 645, startPoint y: 207, endPoint x: 647, endPoint y: 202, distance: 5.0
click at [646, 206] on div "Production + Delivery (Incomplete Travelers) Status Project Manager Work Locati…" at bounding box center [631, 447] width 924 height 531
click at [665, 200] on div "Production + Delivery (Incomplete Travelers) Status Project Manager Work Locati…" at bounding box center [631, 447] width 924 height 531
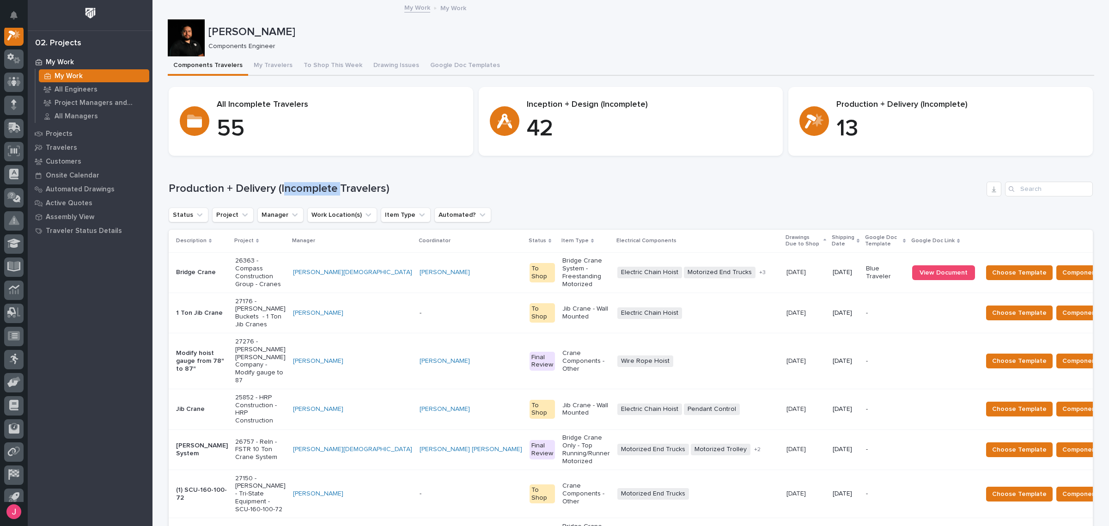
drag, startPoint x: 280, startPoint y: 186, endPoint x: 361, endPoint y: 190, distance: 81.5
click at [341, 189] on h1 "Production + Delivery (Incomplete Travelers)" at bounding box center [576, 188] width 814 height 13
click at [361, 191] on h1 "Production + Delivery (Incomplete Travelers)" at bounding box center [576, 188] width 814 height 13
click at [248, 338] on p "27276 - [PERSON_NAME] [PERSON_NAME] Company - Modify gauge to 87" at bounding box center [260, 361] width 50 height 47
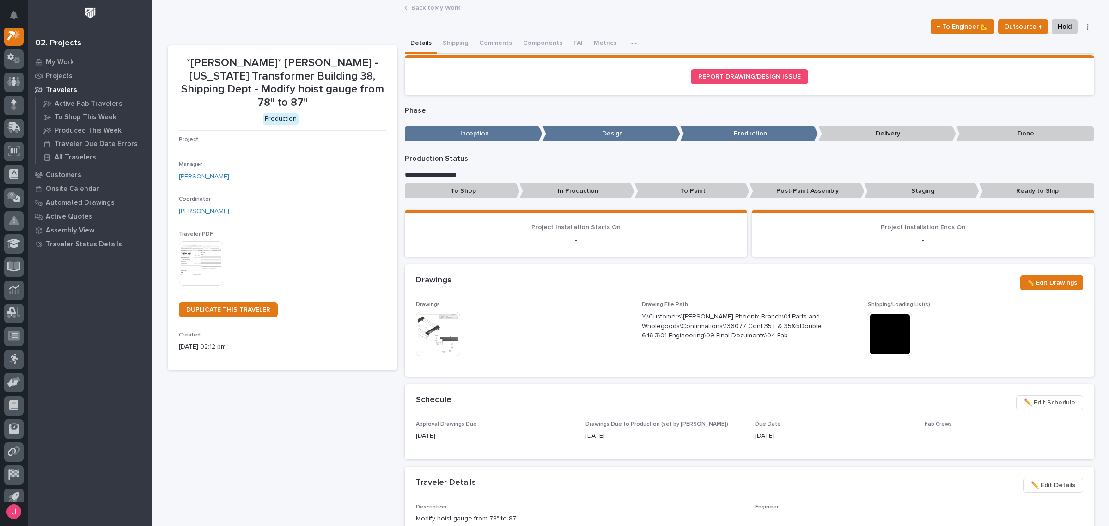
scroll to position [23, 0]
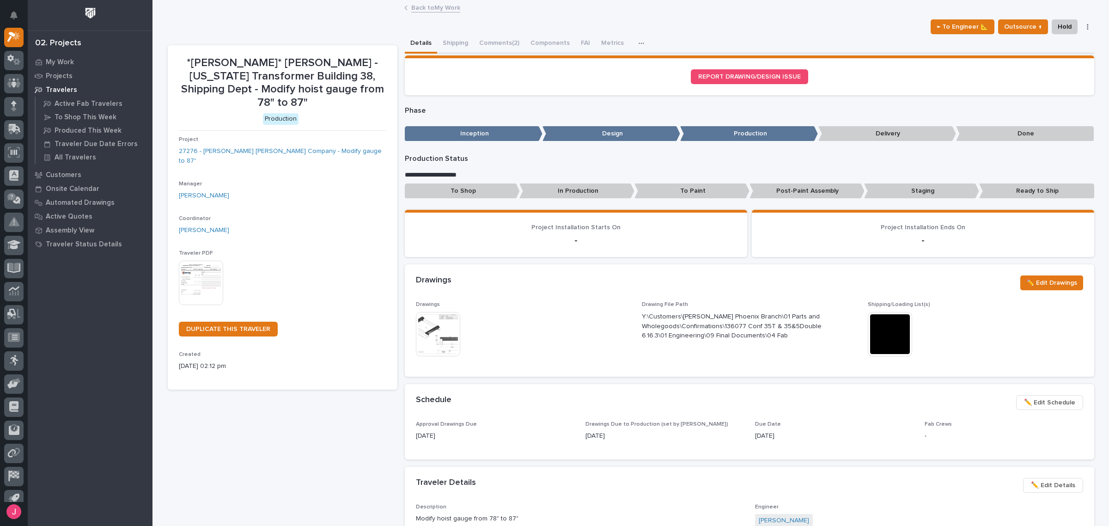
click at [206, 261] on img at bounding box center [201, 283] width 44 height 44
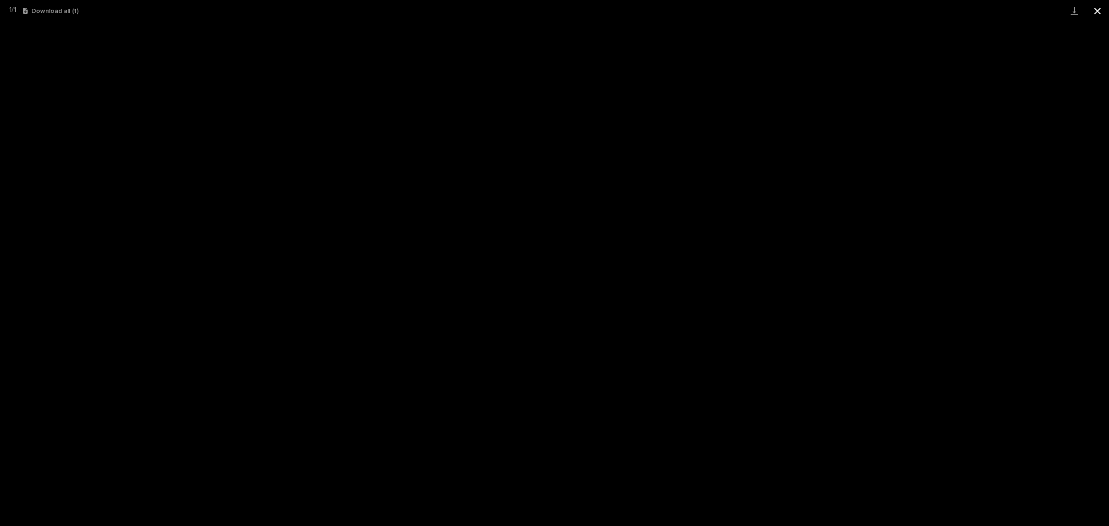
click at [1098, 8] on button "Close gallery" at bounding box center [1097, 11] width 23 height 22
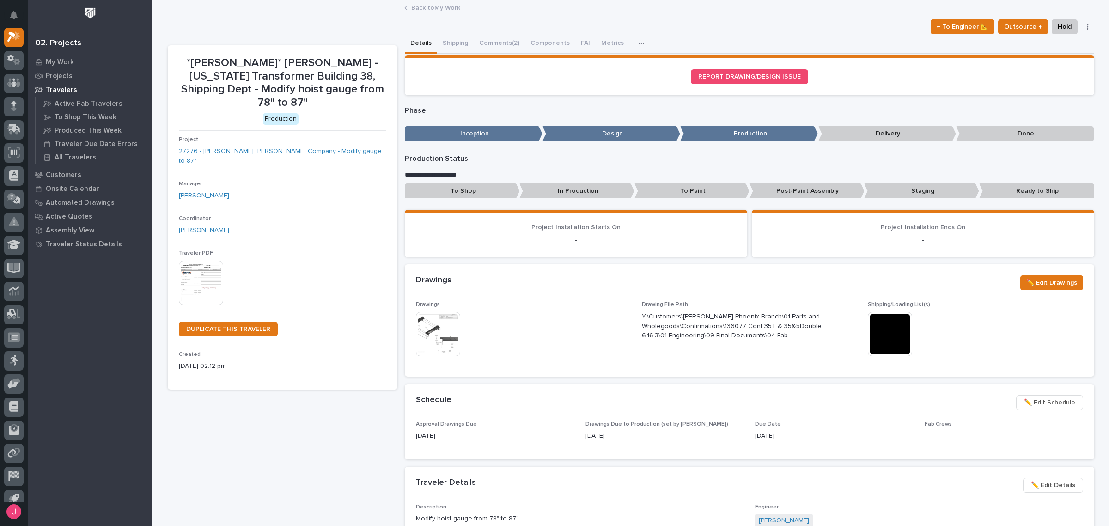
click at [452, 335] on img at bounding box center [438, 334] width 44 height 44
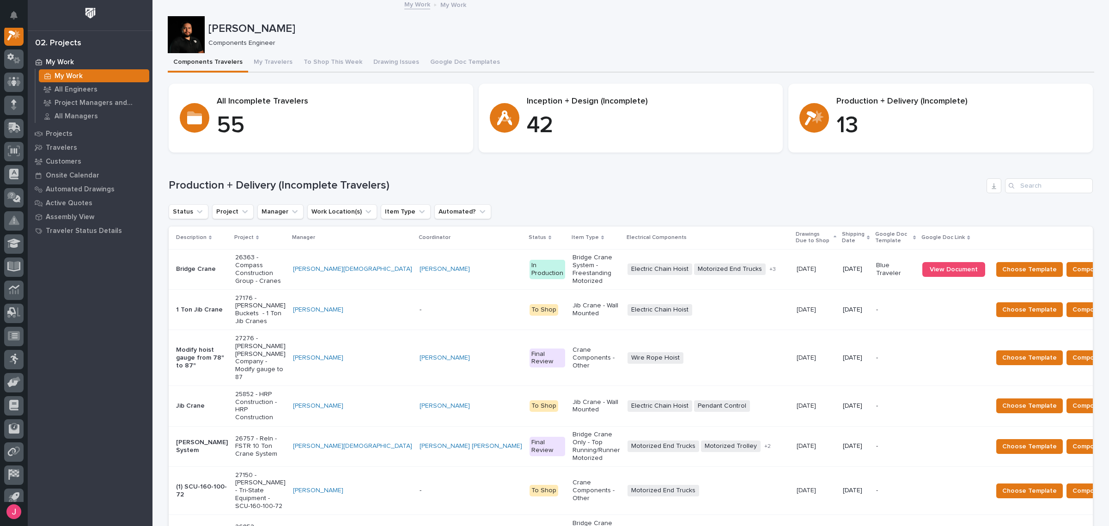
scroll to position [119, 0]
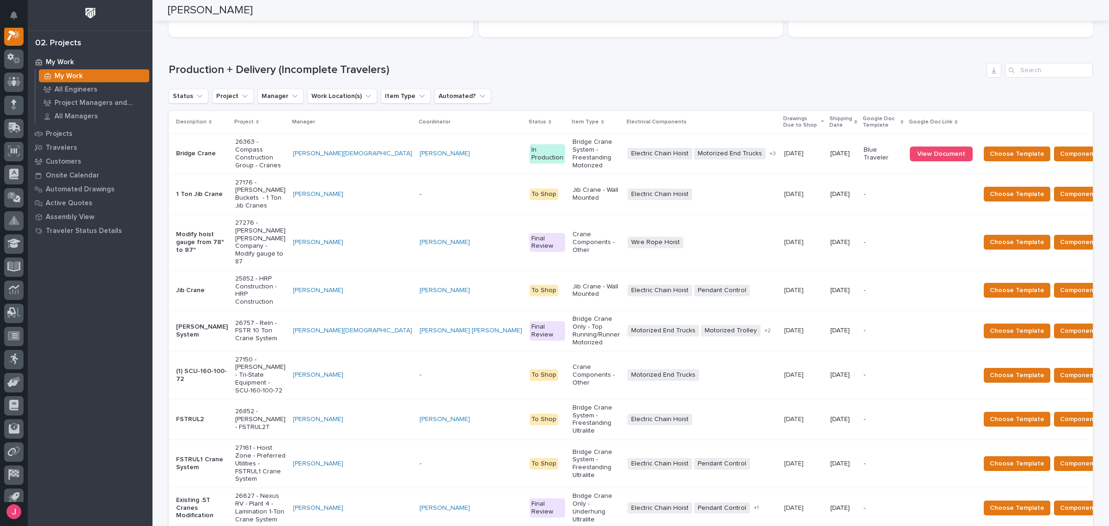
click at [669, 351] on td "Motorized End Trucks + 0" at bounding box center [702, 375] width 157 height 48
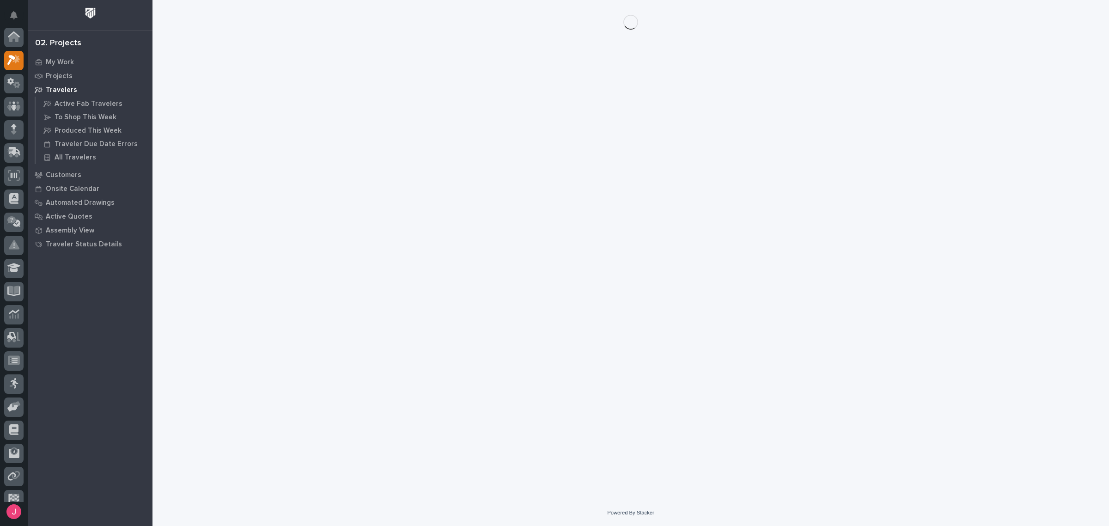
scroll to position [24, 0]
drag, startPoint x: 613, startPoint y: 362, endPoint x: 634, endPoint y: 354, distance: 23.1
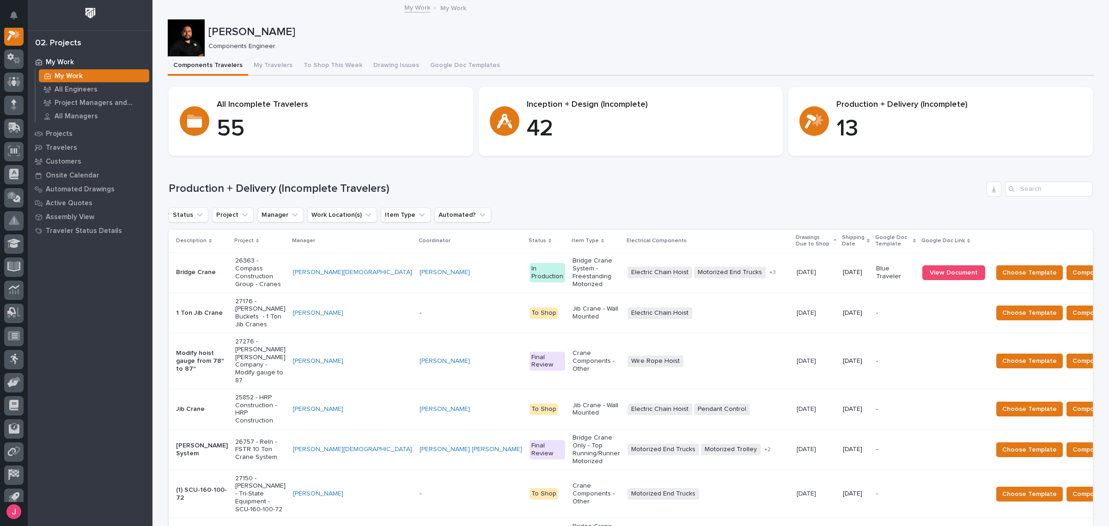
scroll to position [173, 0]
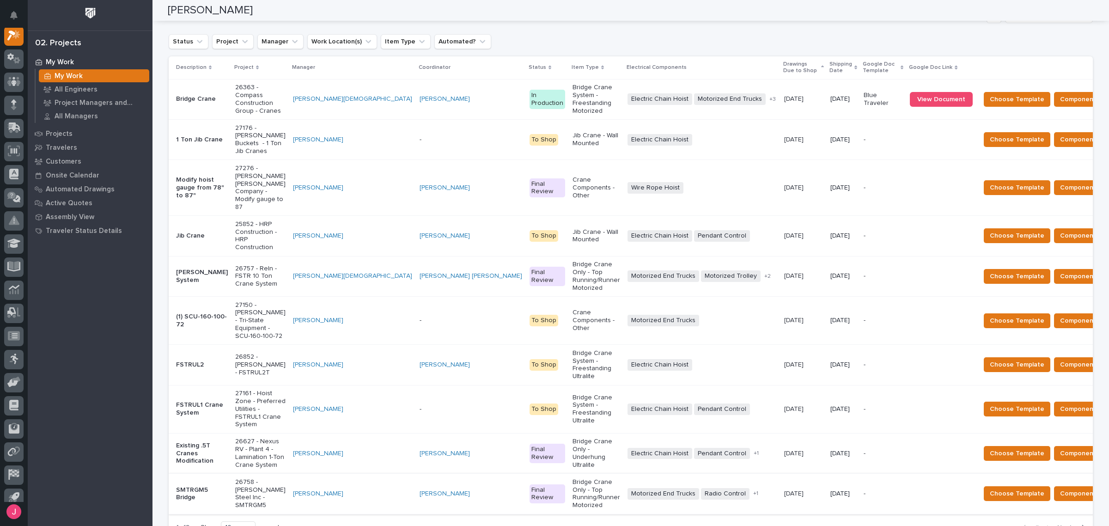
click at [629, 315] on div "Motorized End Trucks + 0" at bounding box center [702, 321] width 149 height 12
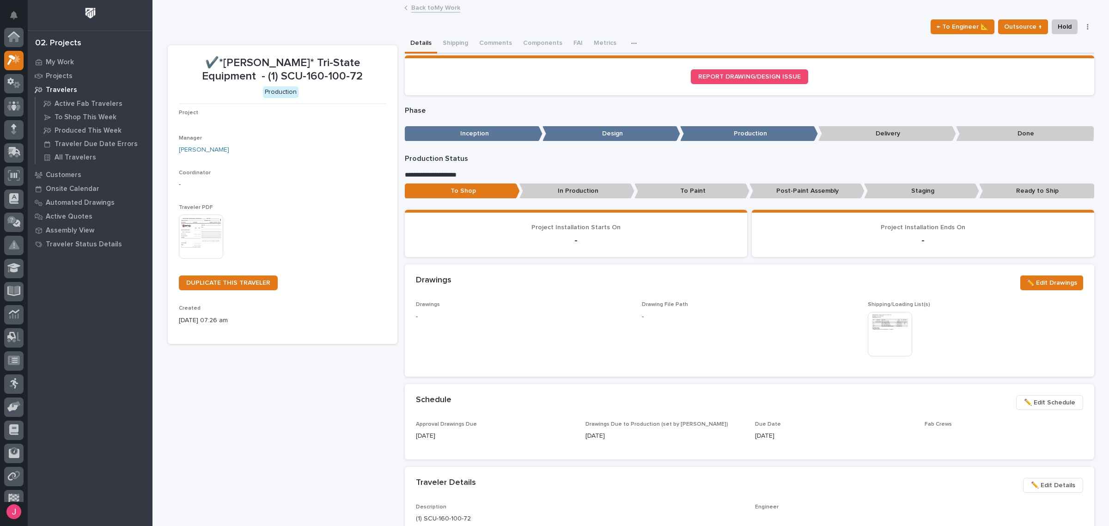
scroll to position [23, 0]
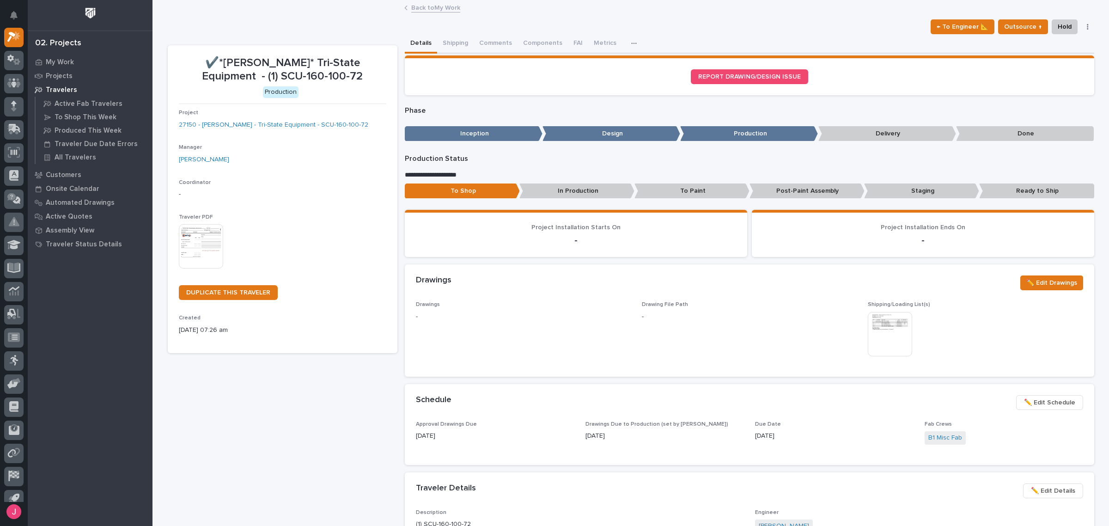
click at [223, 250] on div "This file cannot be opened Download File" at bounding box center [282, 247] width 207 height 46
click at [206, 252] on img at bounding box center [201, 246] width 44 height 44
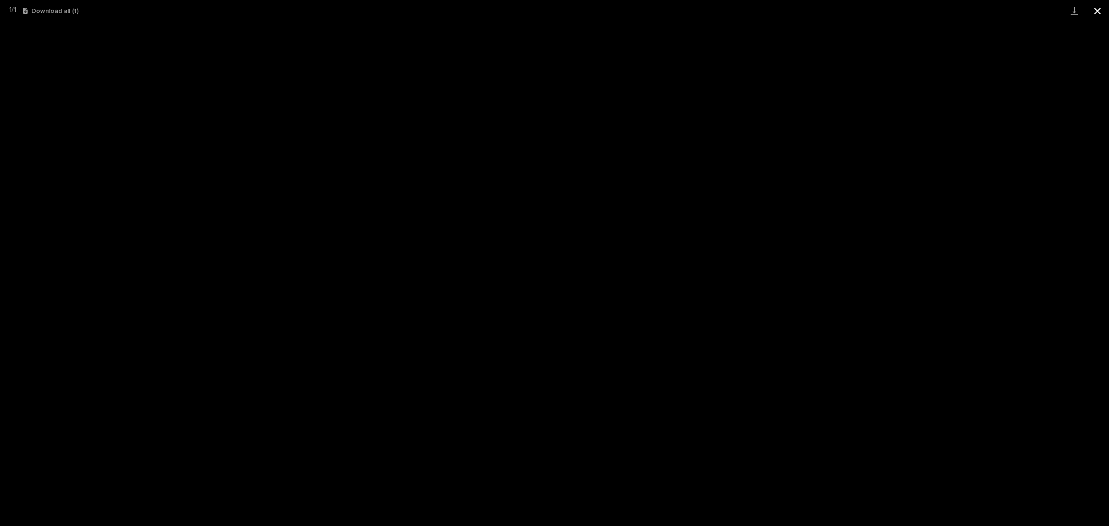
click at [1094, 14] on button "Close gallery" at bounding box center [1097, 11] width 23 height 22
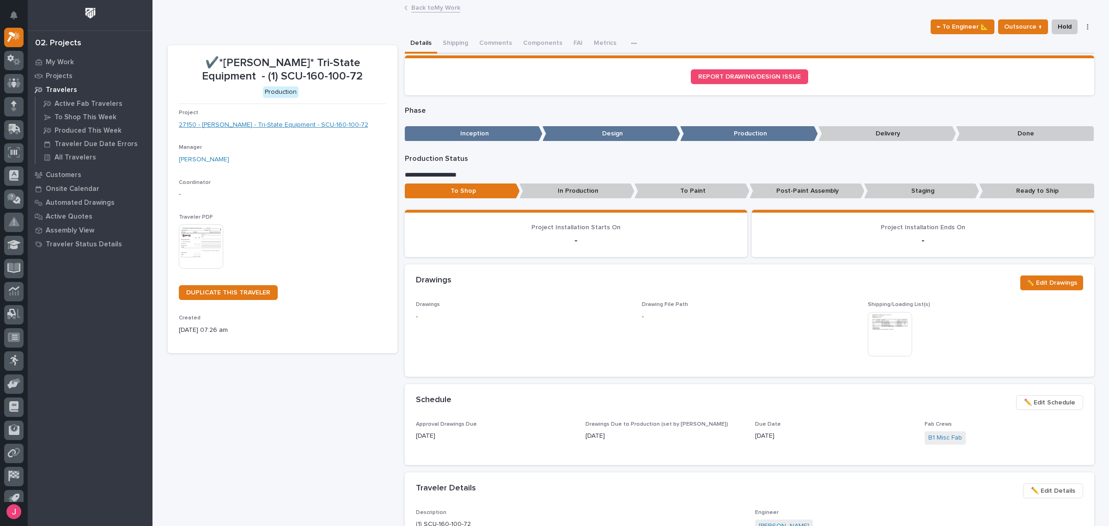
click at [313, 126] on link "27150 - [PERSON_NAME] - Tri-State Equipment - SCU-160-100-72" at bounding box center [273, 125] width 189 height 10
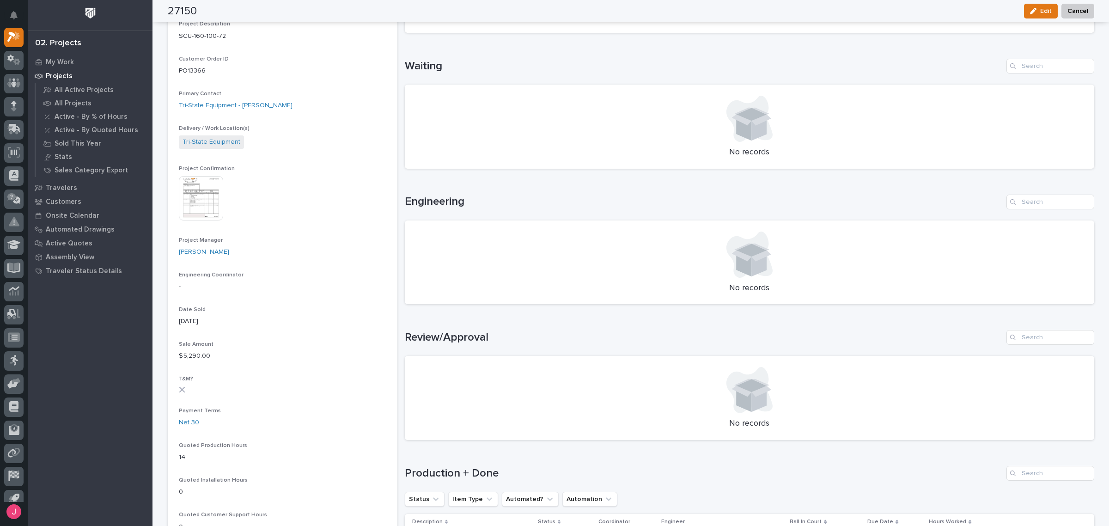
scroll to position [173, 0]
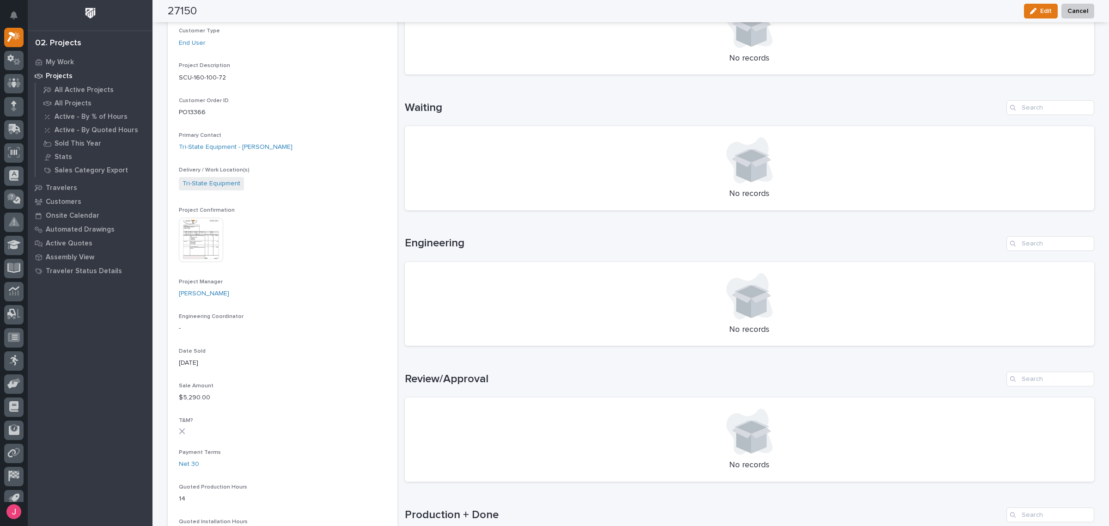
click at [197, 235] on img at bounding box center [201, 240] width 44 height 44
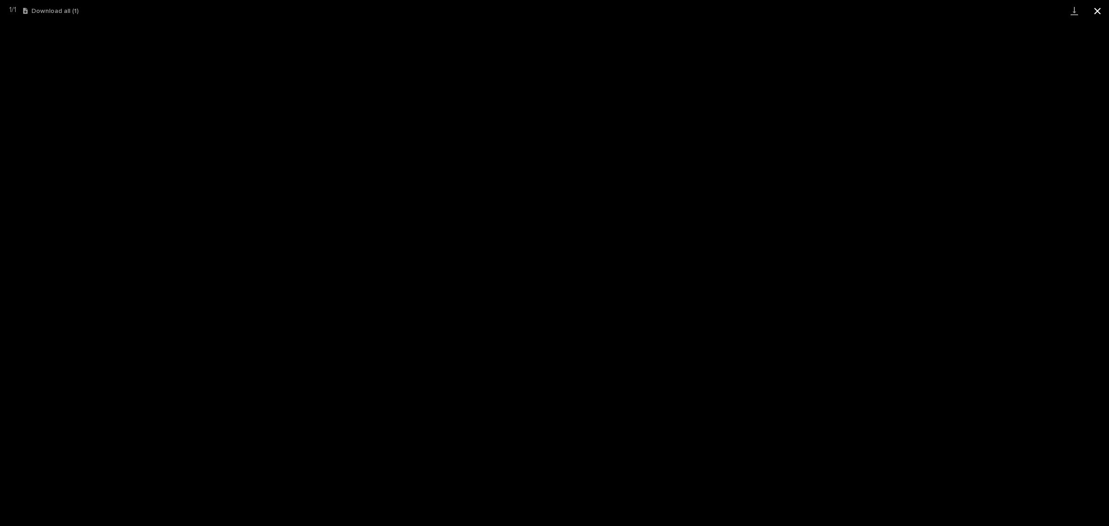
click at [1098, 12] on button "Close gallery" at bounding box center [1097, 11] width 23 height 22
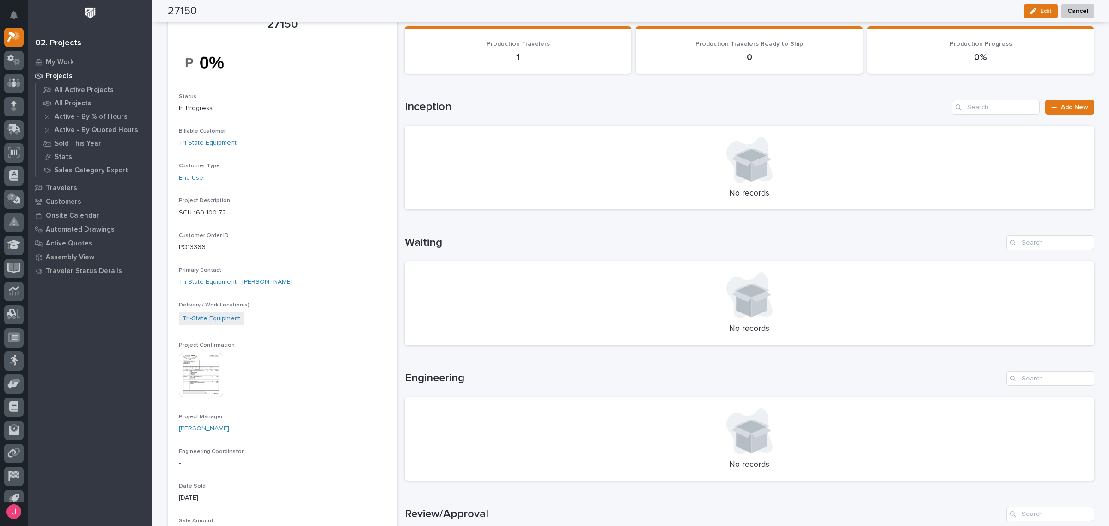
scroll to position [0, 0]
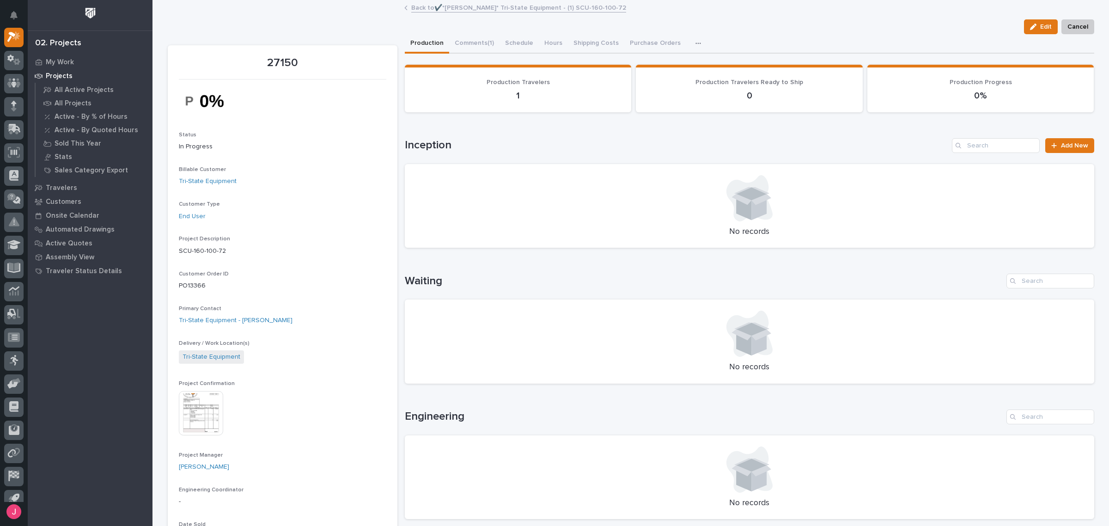
click at [475, 6] on link "Back to ✔️*[PERSON_NAME]* Tri-State Equipment - (1) SCU-160-100-72" at bounding box center [518, 7] width 215 height 11
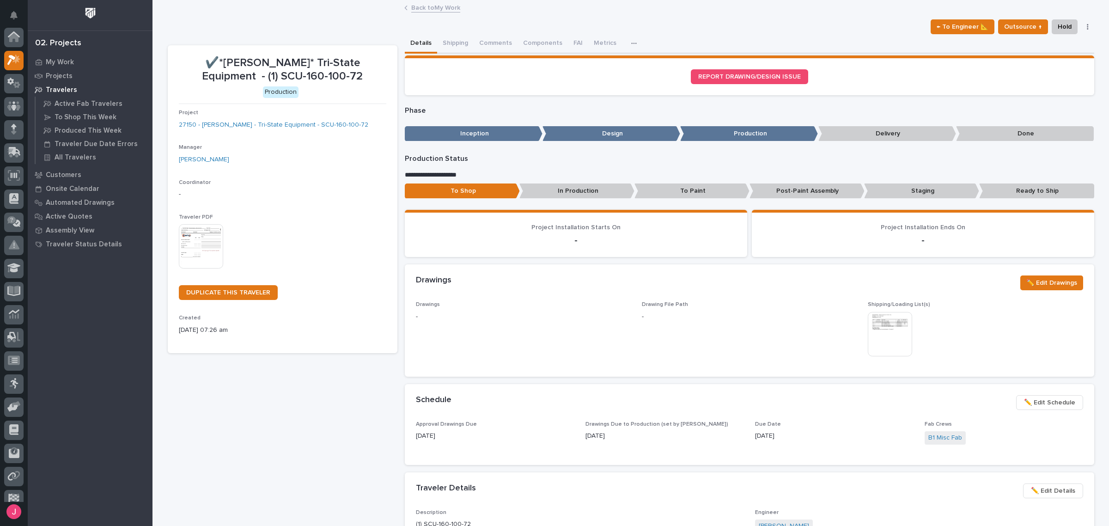
scroll to position [24, 0]
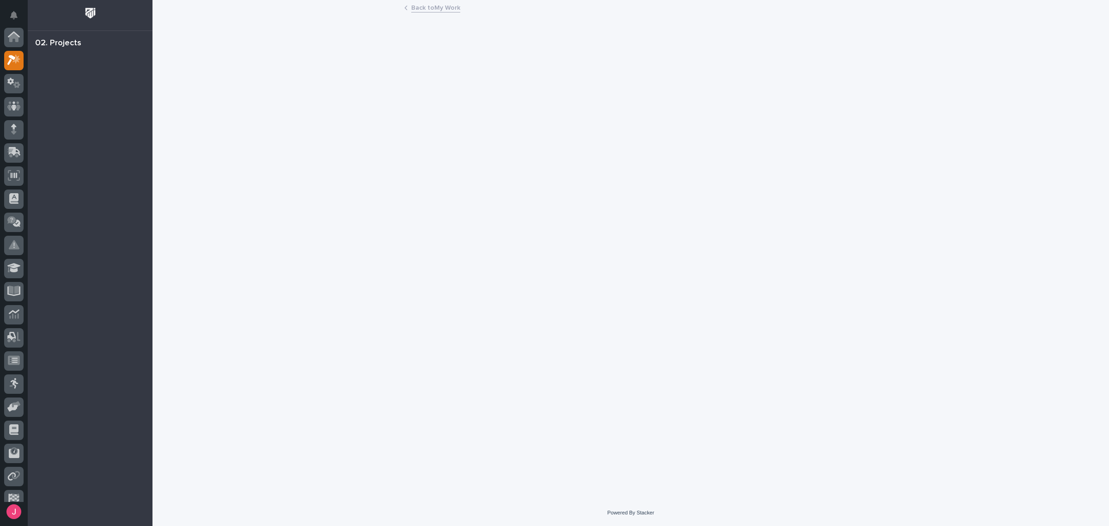
scroll to position [23, 0]
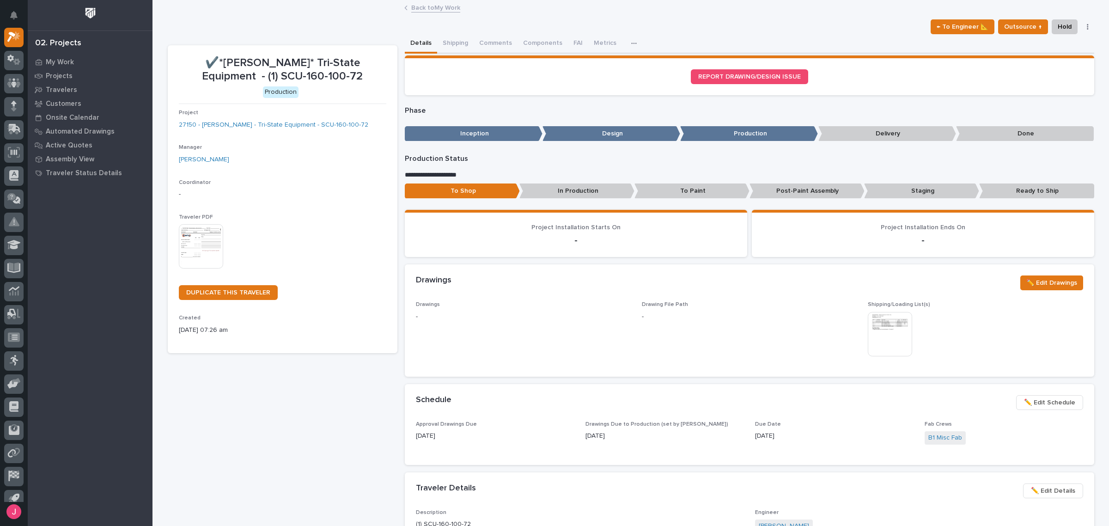
click at [433, 7] on link "Back to My Work" at bounding box center [435, 7] width 49 height 11
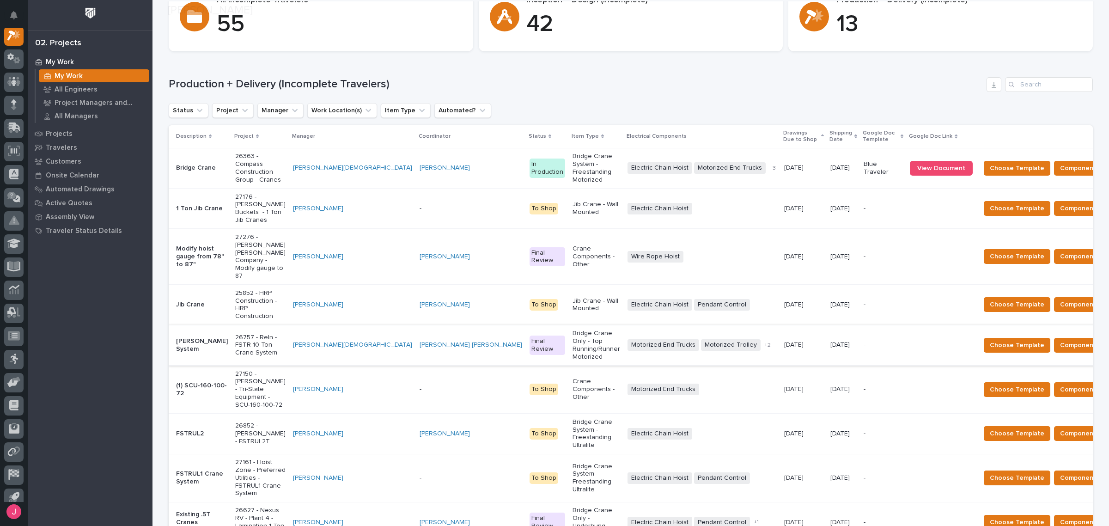
scroll to position [116, 0]
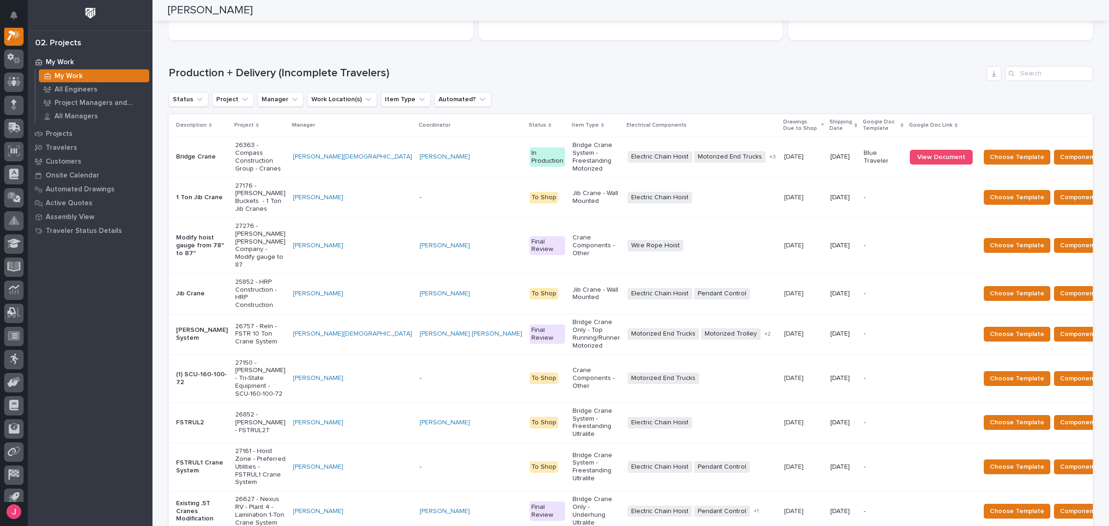
click at [189, 234] on p "Modify hoist gauge from 78" to 87"" at bounding box center [202, 245] width 52 height 23
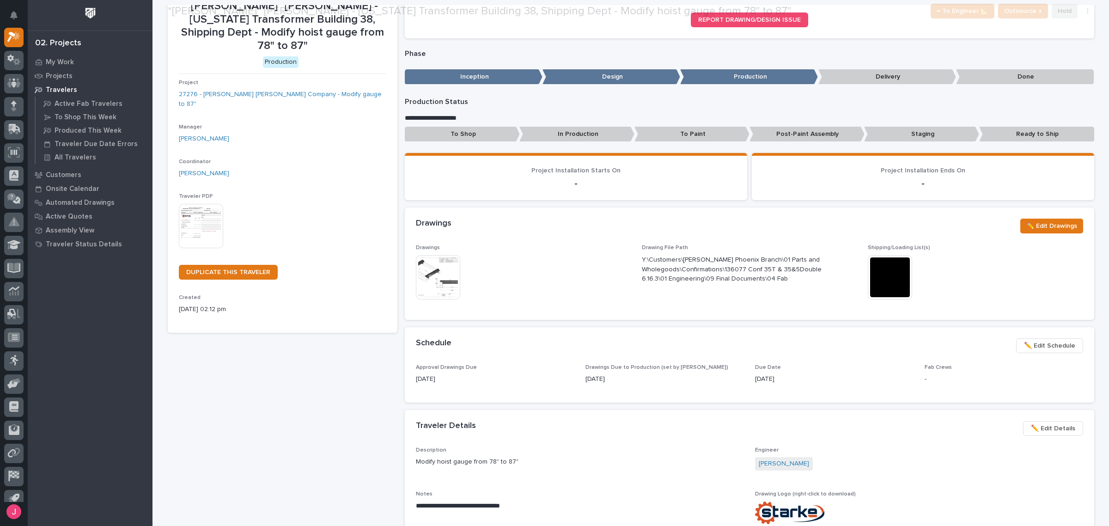
scroll to position [61, 0]
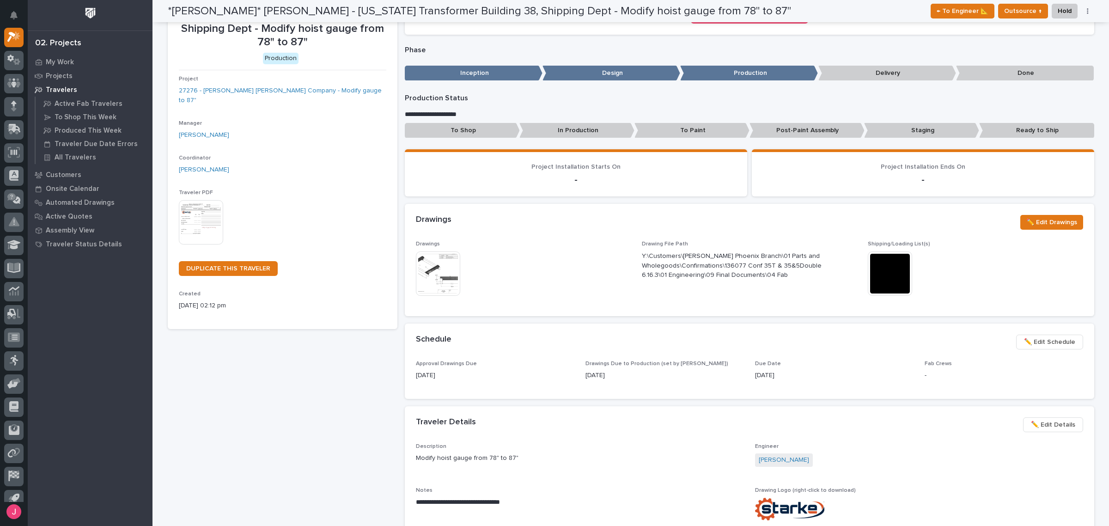
click at [432, 265] on img at bounding box center [438, 273] width 44 height 44
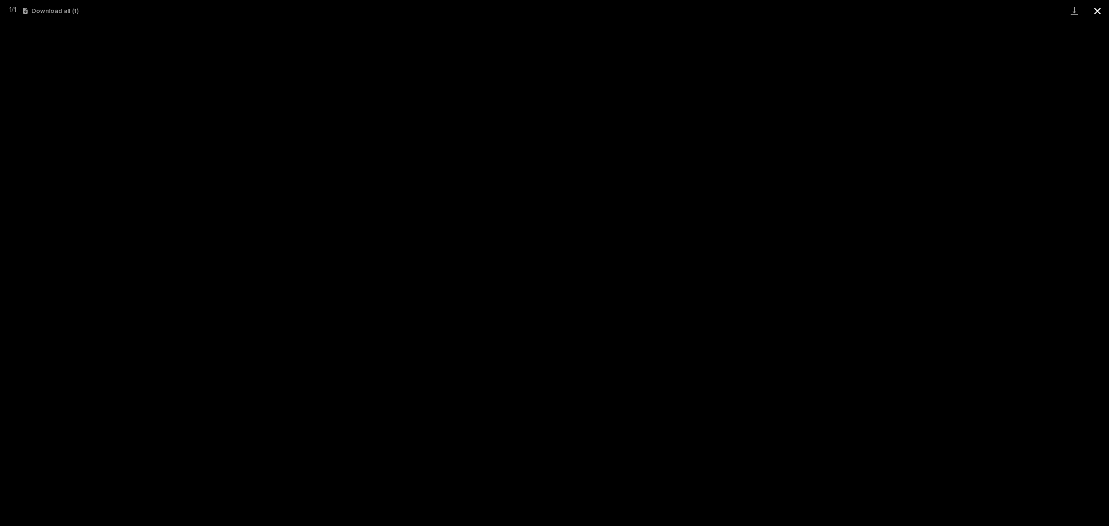
click at [1099, 8] on button "Close gallery" at bounding box center [1097, 11] width 23 height 22
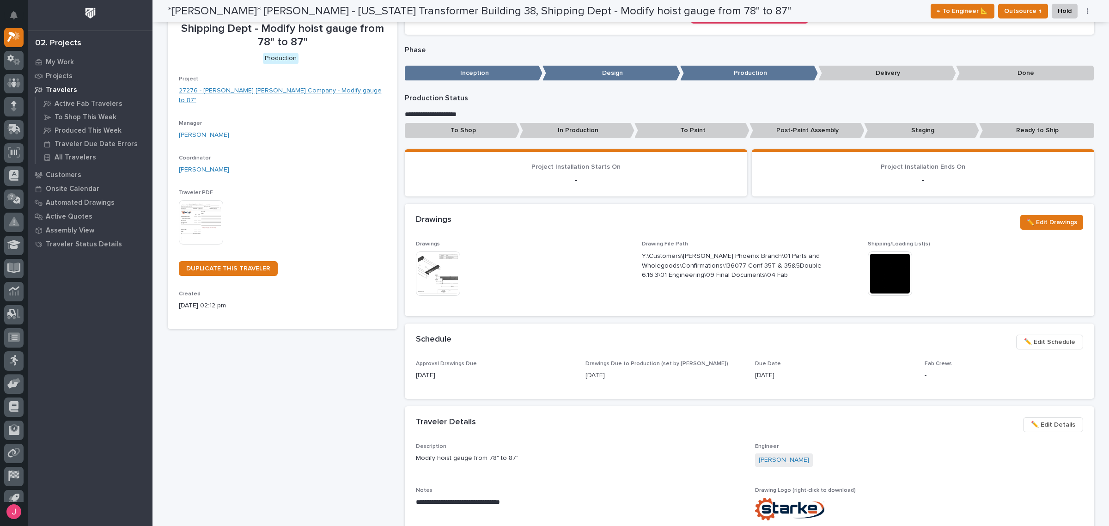
click at [281, 86] on link "27276 - [PERSON_NAME] [PERSON_NAME] Company - Modify gauge to 87"" at bounding box center [282, 95] width 207 height 19
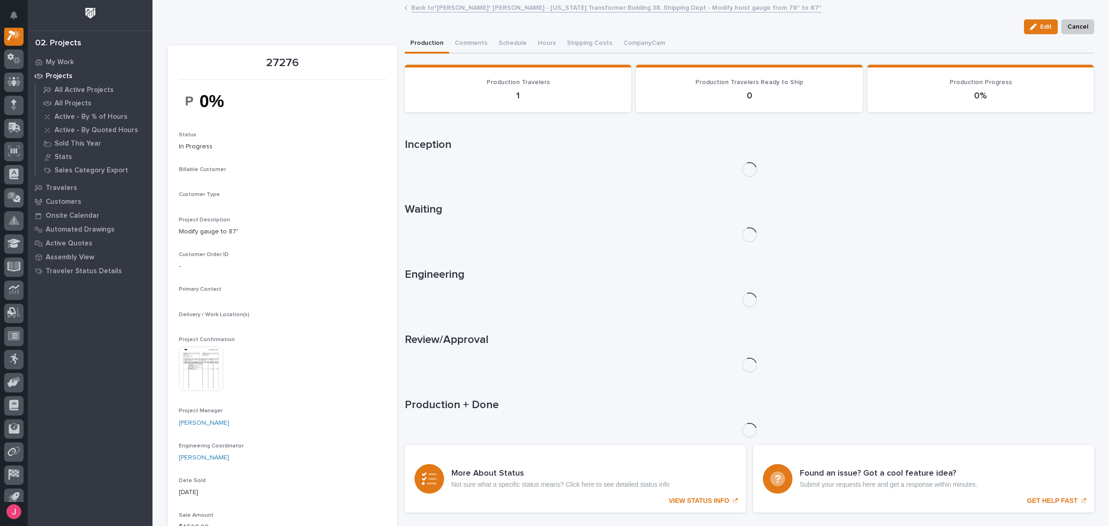
scroll to position [23, 0]
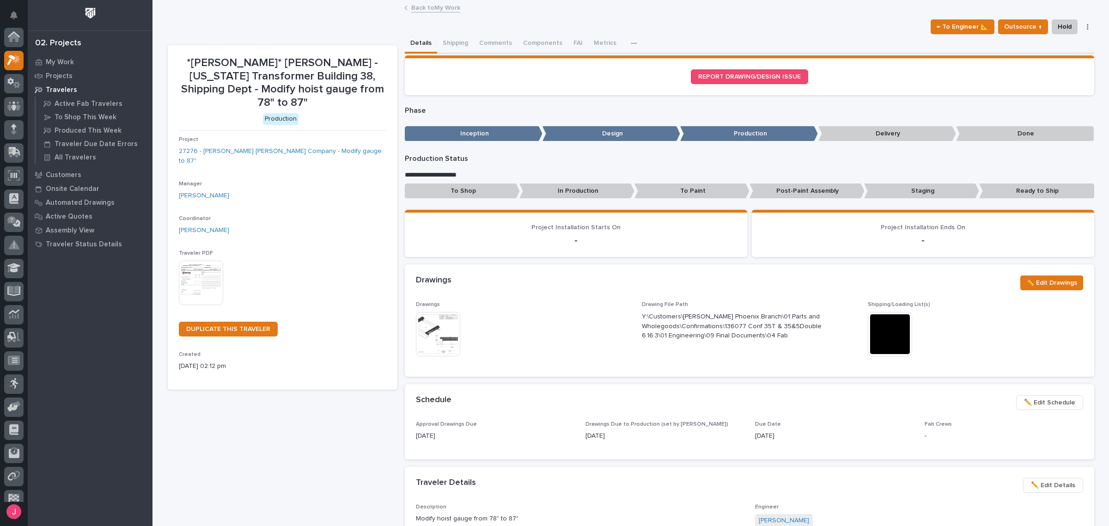
scroll to position [24, 0]
click at [427, 320] on img at bounding box center [438, 334] width 44 height 44
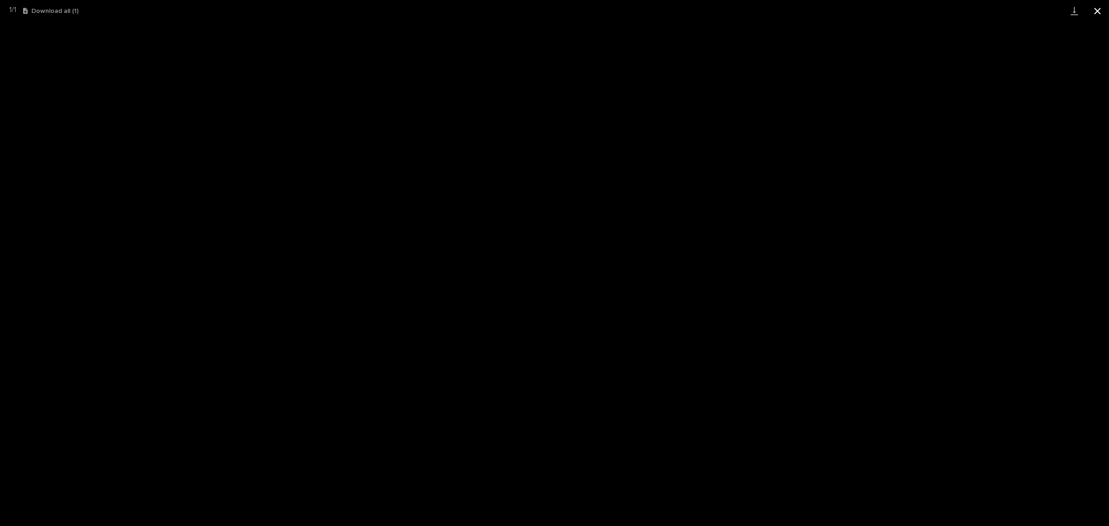
click at [1100, 8] on button "Close gallery" at bounding box center [1097, 11] width 23 height 22
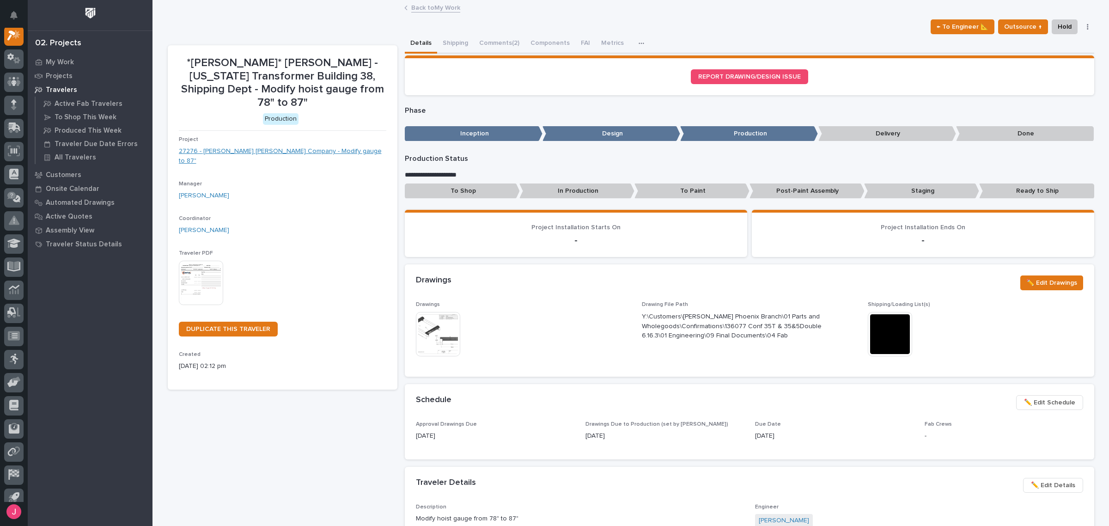
click at [275, 146] on link "27276 - [PERSON_NAME] [PERSON_NAME] Company - Modify gauge to 87"" at bounding box center [282, 155] width 207 height 19
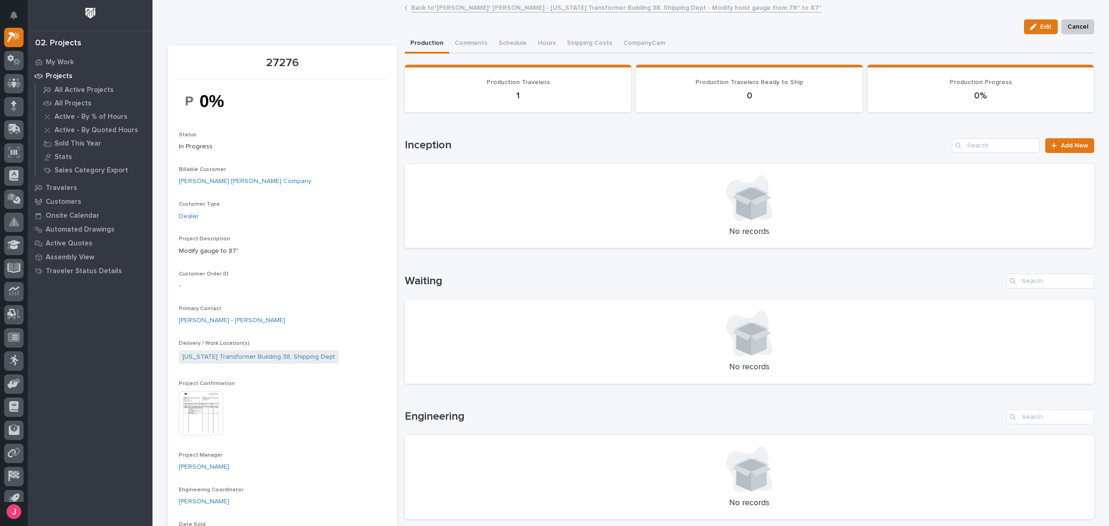
scroll to position [58, 0]
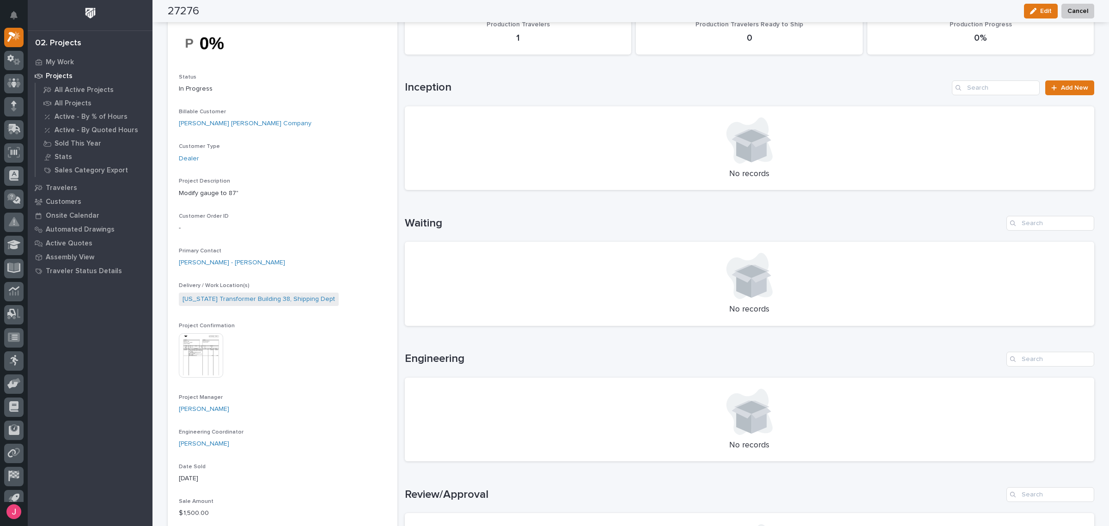
click at [187, 359] on img at bounding box center [201, 355] width 44 height 44
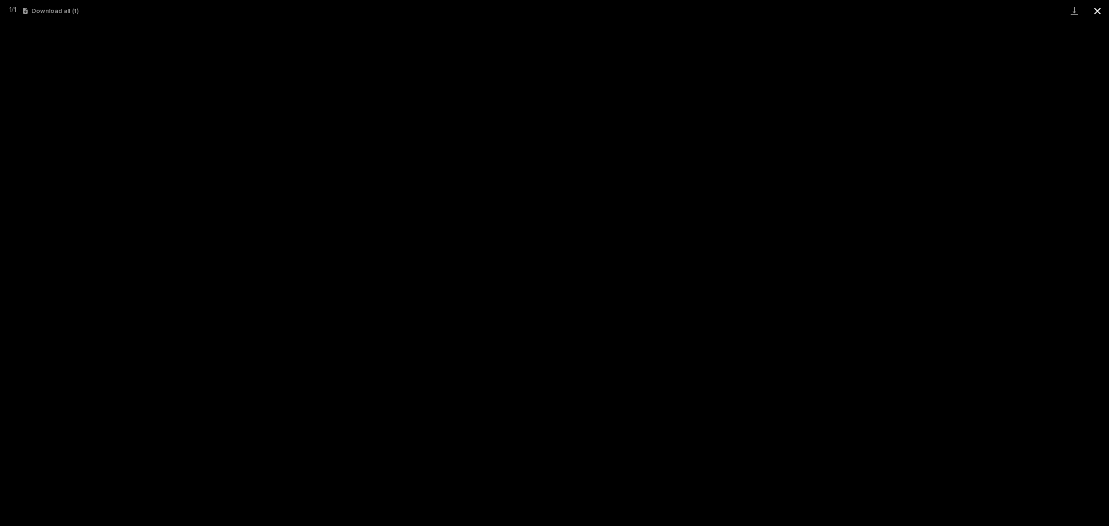
click at [1100, 7] on button "Close gallery" at bounding box center [1097, 11] width 23 height 22
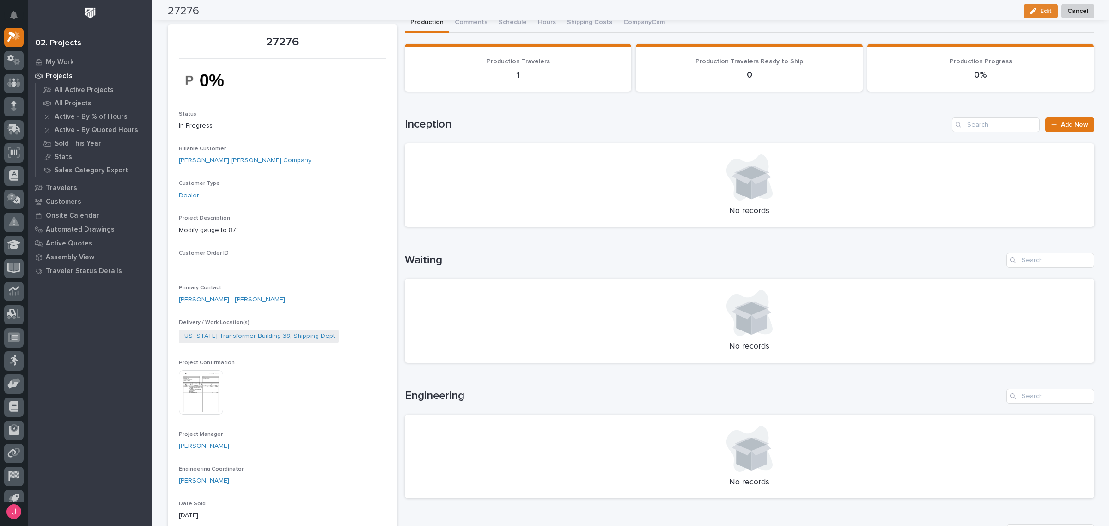
scroll to position [0, 0]
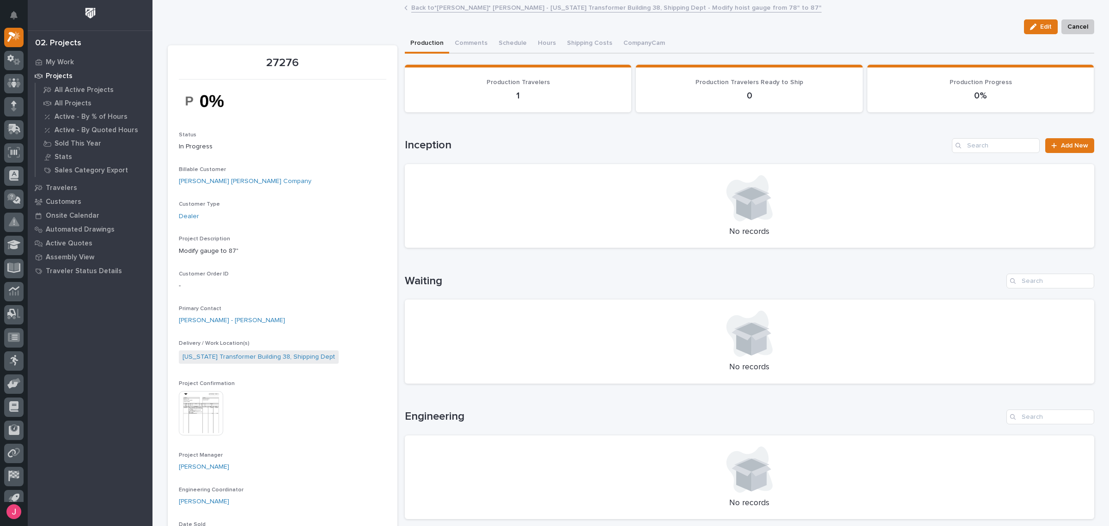
click at [444, 11] on link "Back to *Starke* Deshazo - Virginia Transformer Building 38, Shipping Dept - Mo…" at bounding box center [616, 7] width 410 height 11
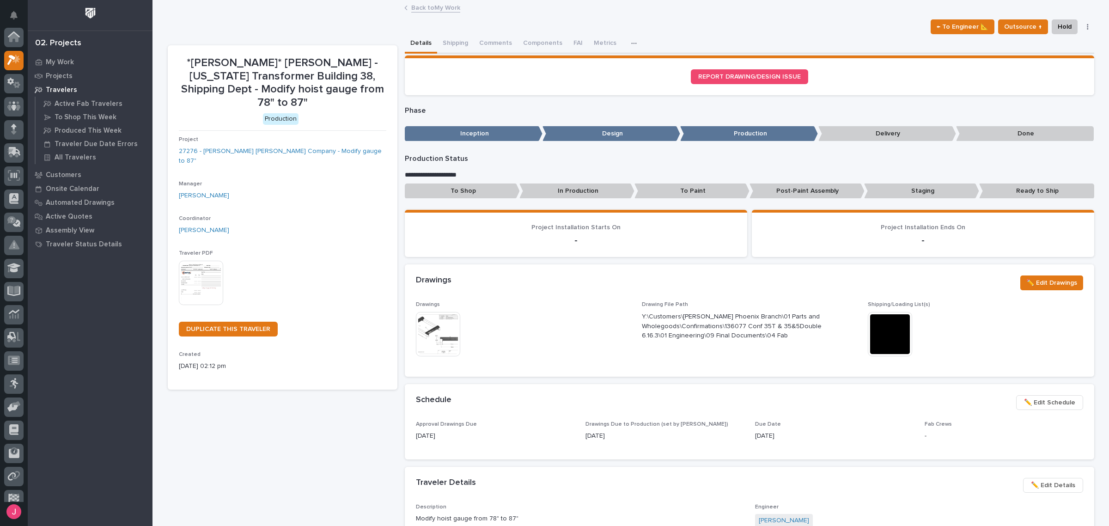
scroll to position [24, 0]
click at [435, 8] on link "Back to My Work" at bounding box center [435, 7] width 49 height 11
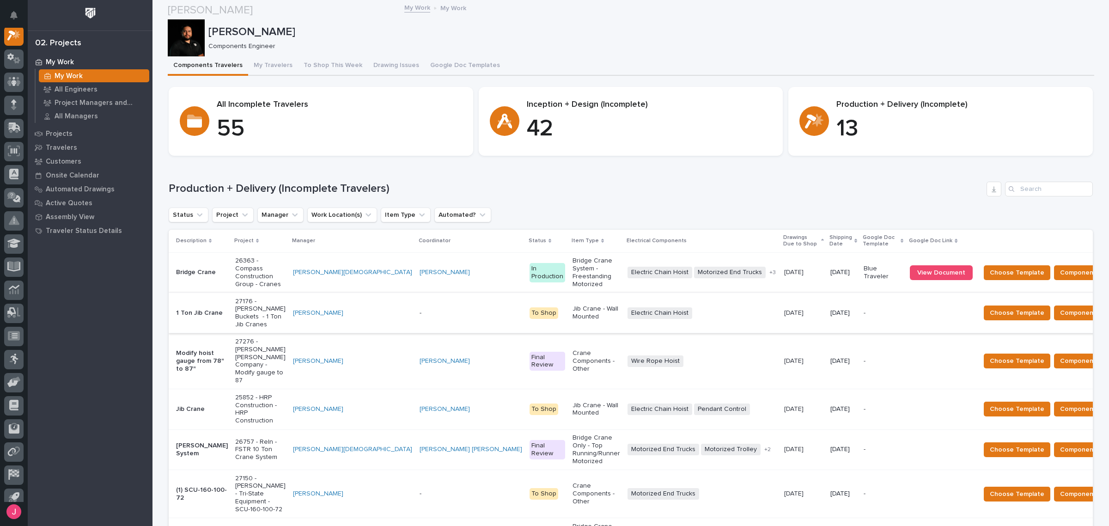
scroll to position [58, 0]
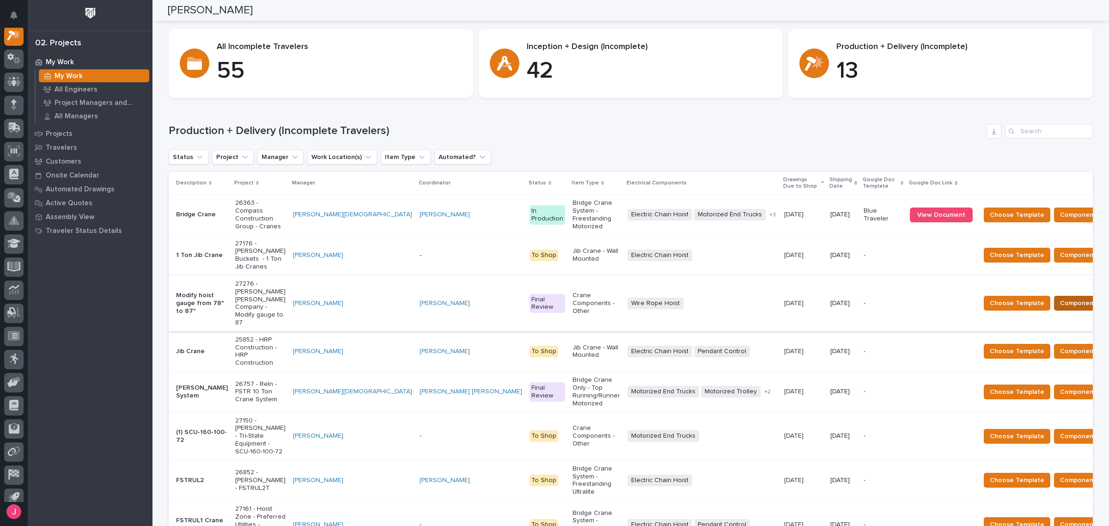
click at [1060, 298] on span "Components Complete" at bounding box center [1095, 303] width 71 height 11
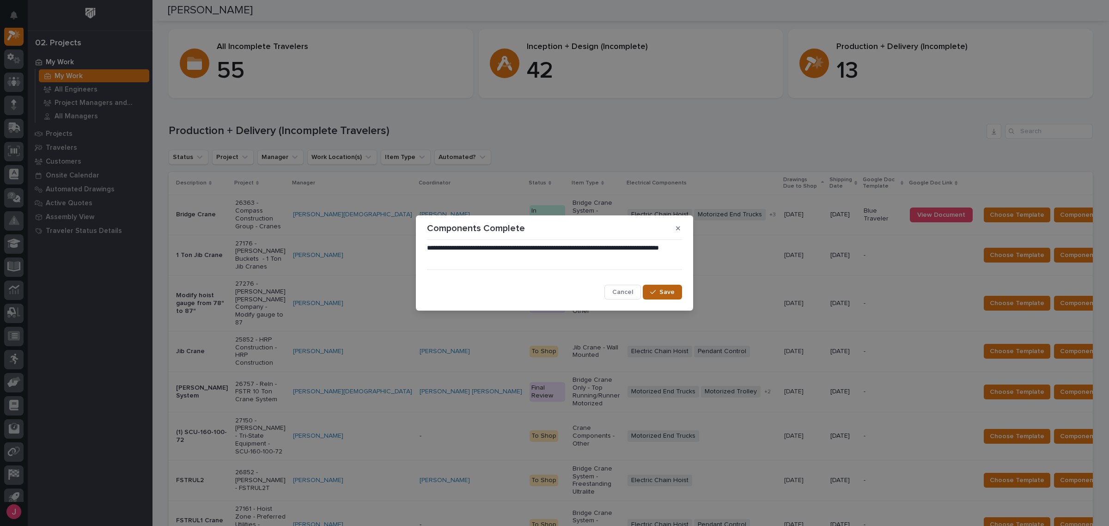
click at [660, 290] on button "Save" at bounding box center [662, 292] width 39 height 15
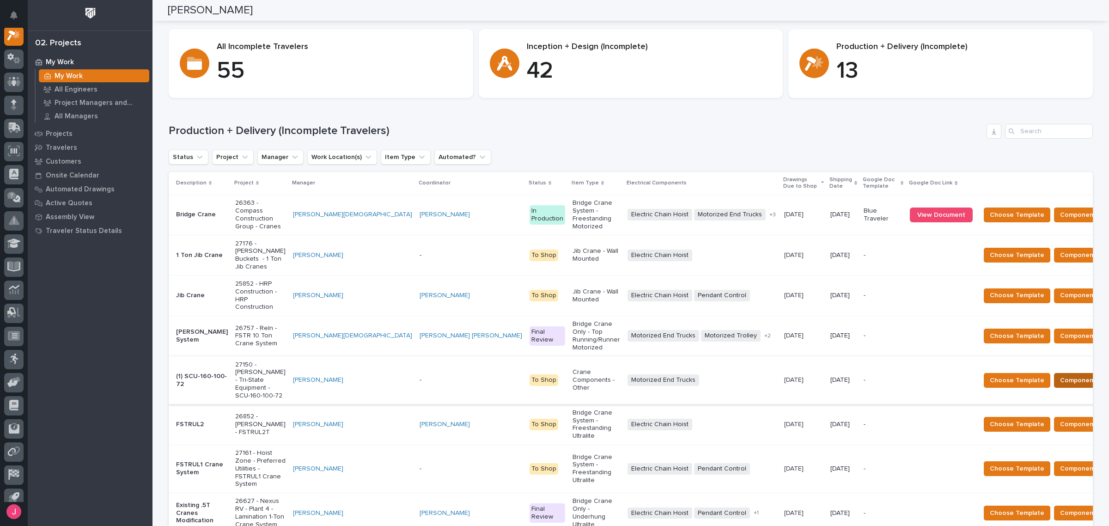
click at [1060, 375] on span "Components Complete" at bounding box center [1095, 380] width 71 height 11
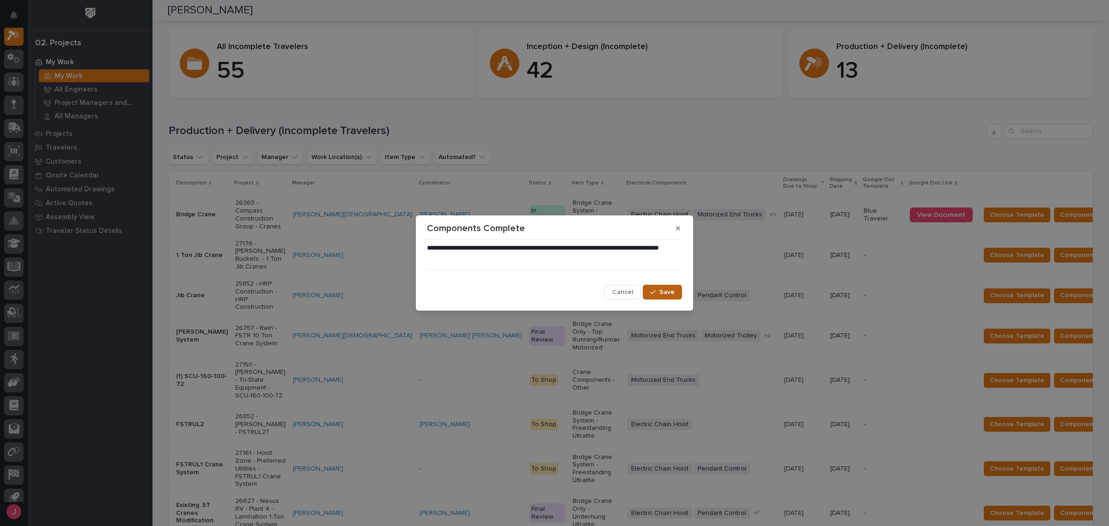
click at [681, 286] on button "Save" at bounding box center [662, 292] width 39 height 15
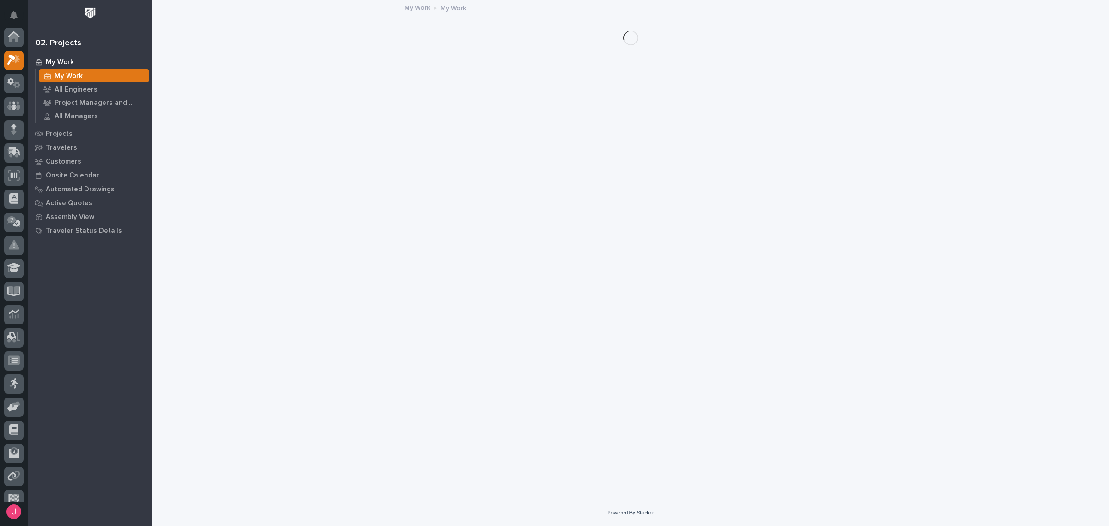
scroll to position [23, 0]
